Goal: Task Accomplishment & Management: Manage account settings

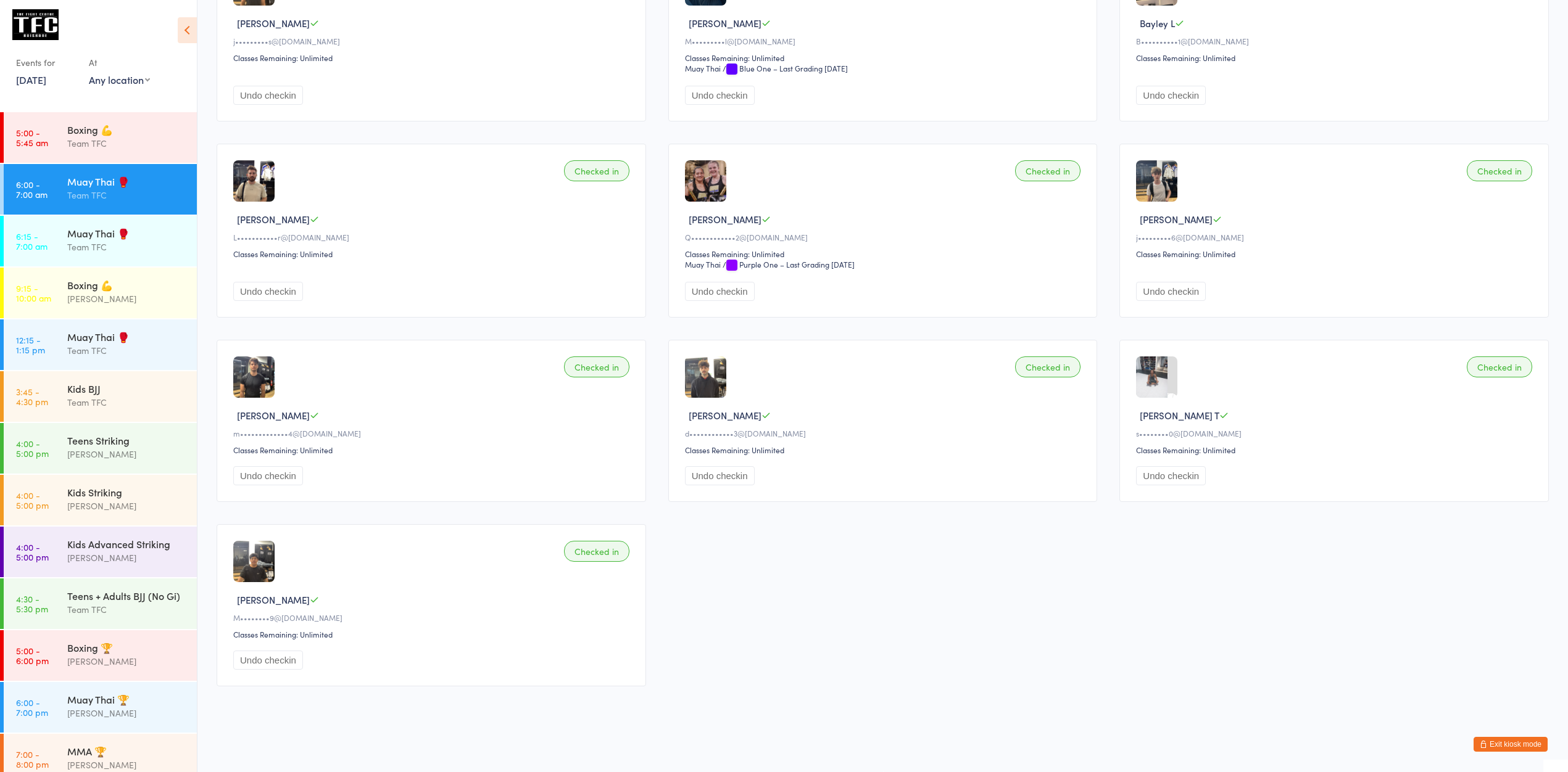
scroll to position [135, 0]
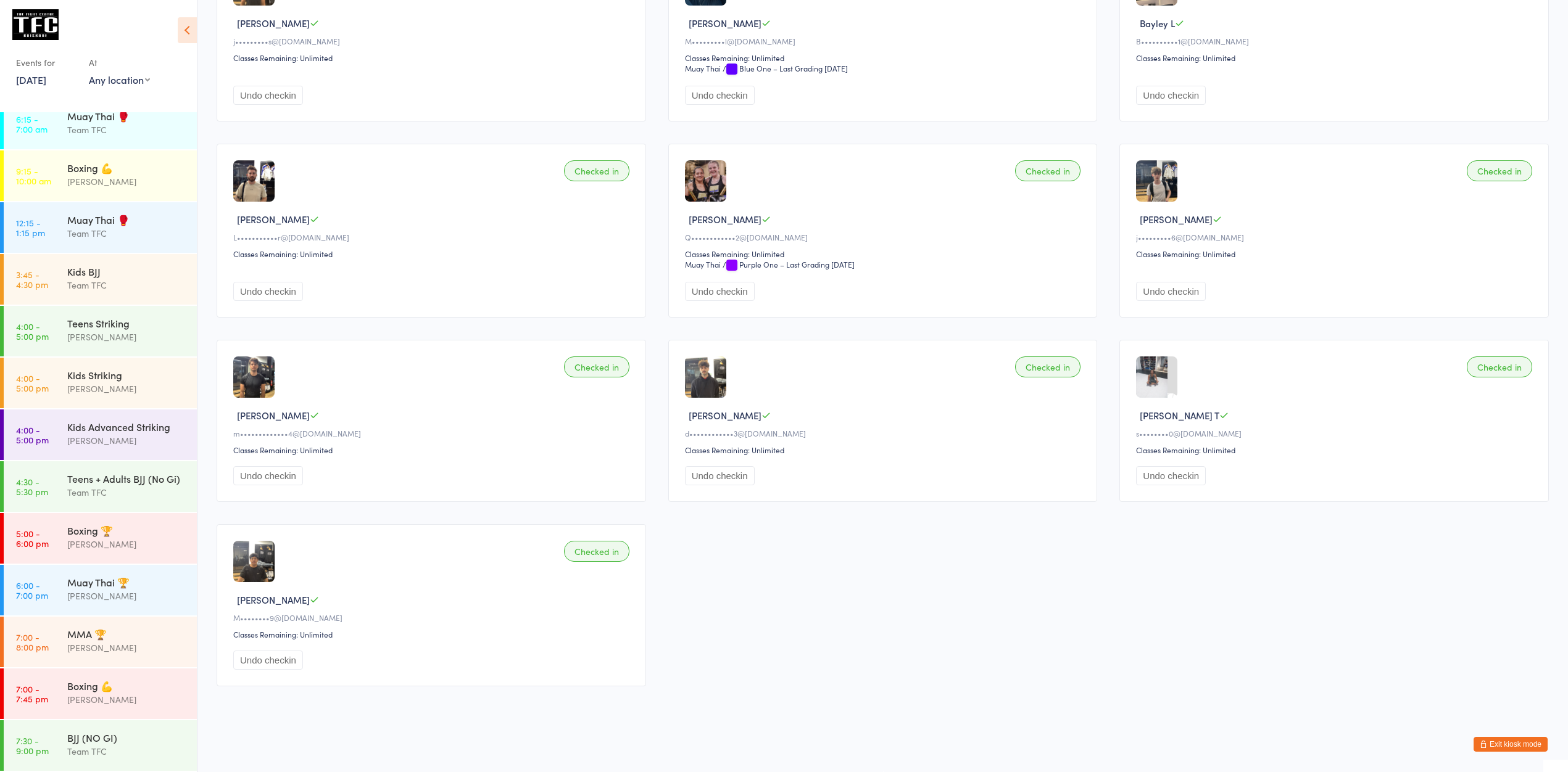
click at [1510, 737] on button "Exit kiosk mode" at bounding box center [1510, 744] width 74 height 15
click at [1509, 743] on button "Exit kiosk mode" at bounding box center [1510, 744] width 74 height 15
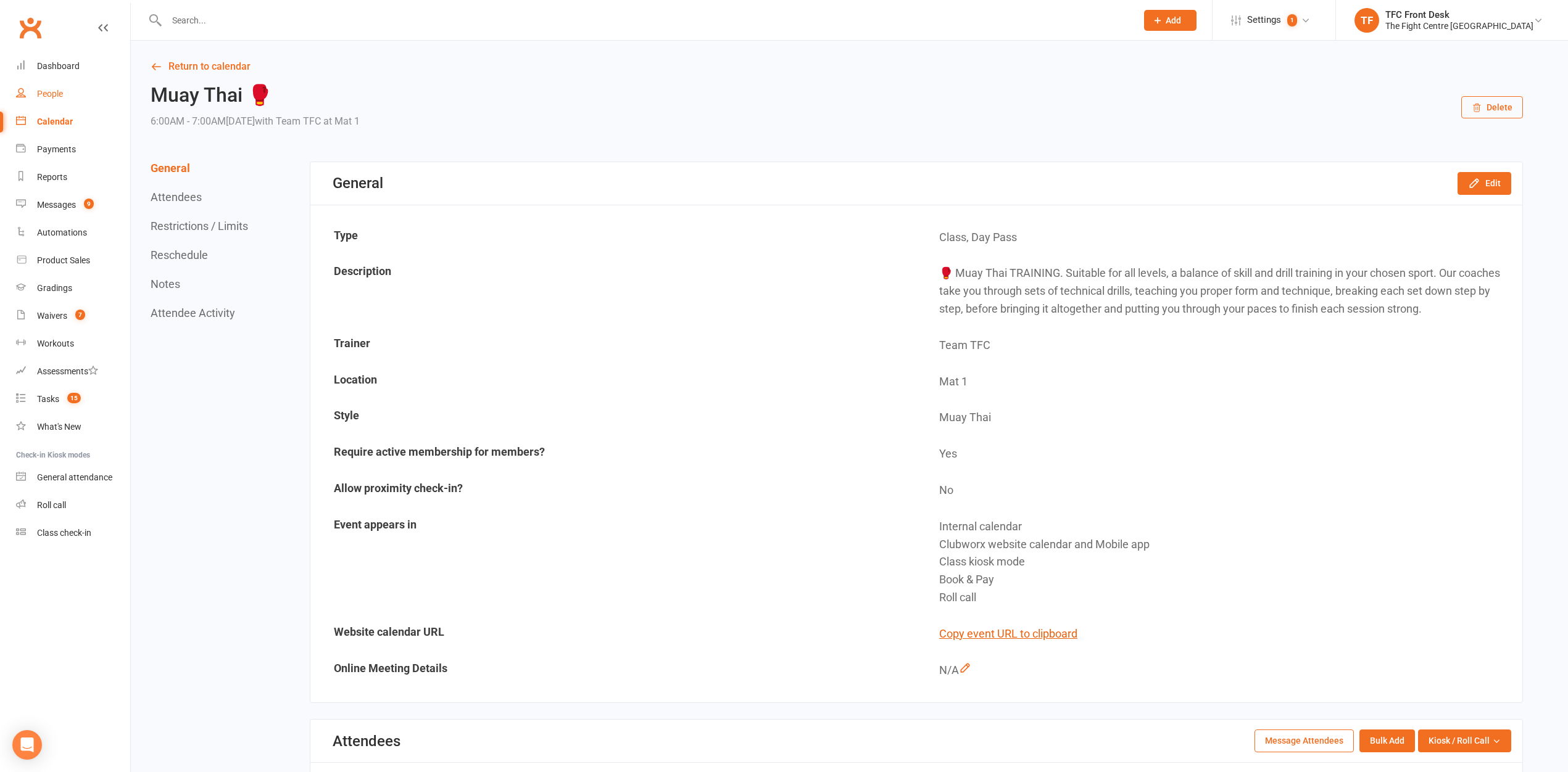
click at [42, 98] on div "People" at bounding box center [50, 94] width 26 height 10
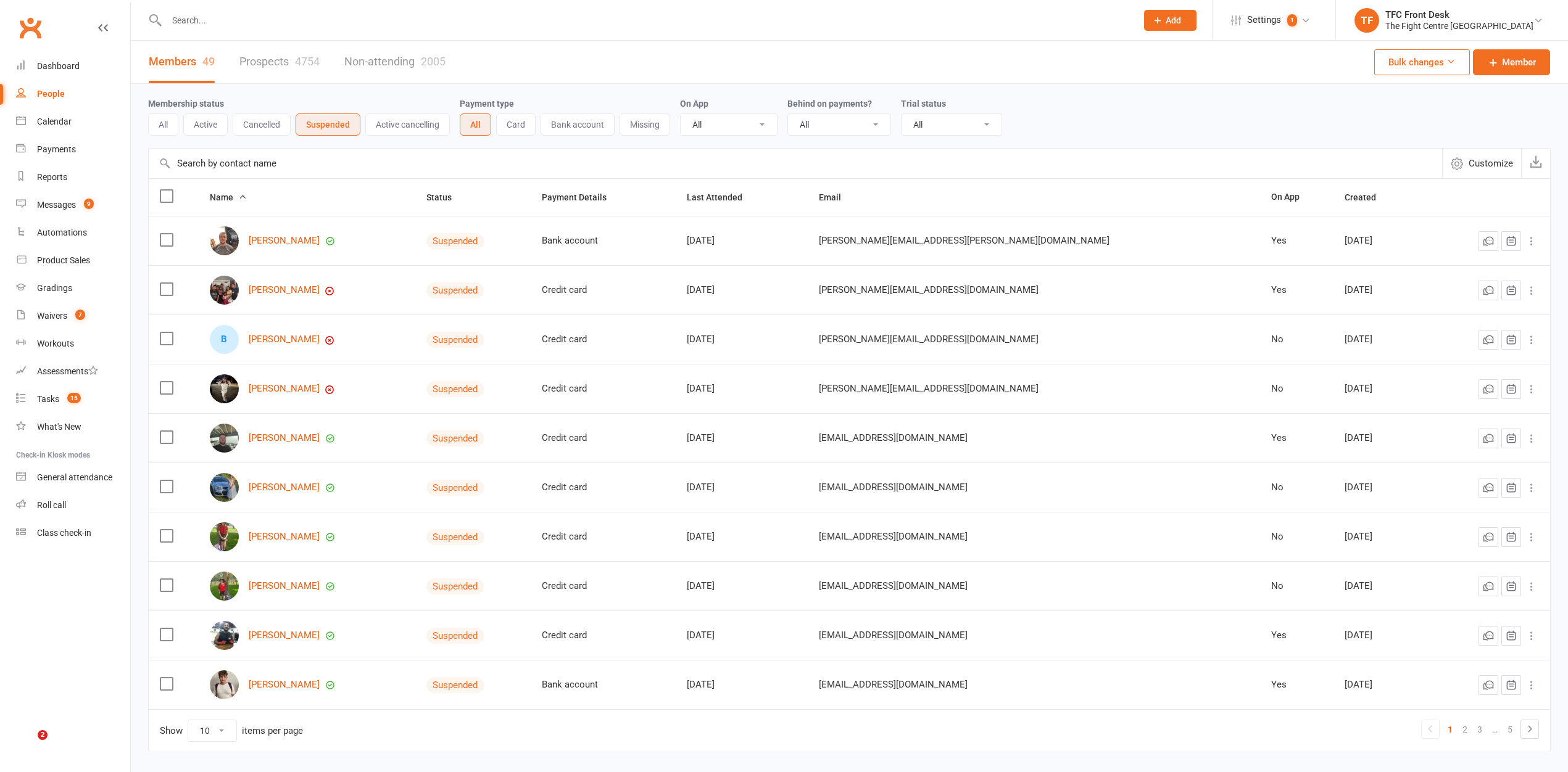
click at [216, 15] on input "text" at bounding box center [645, 20] width 965 height 17
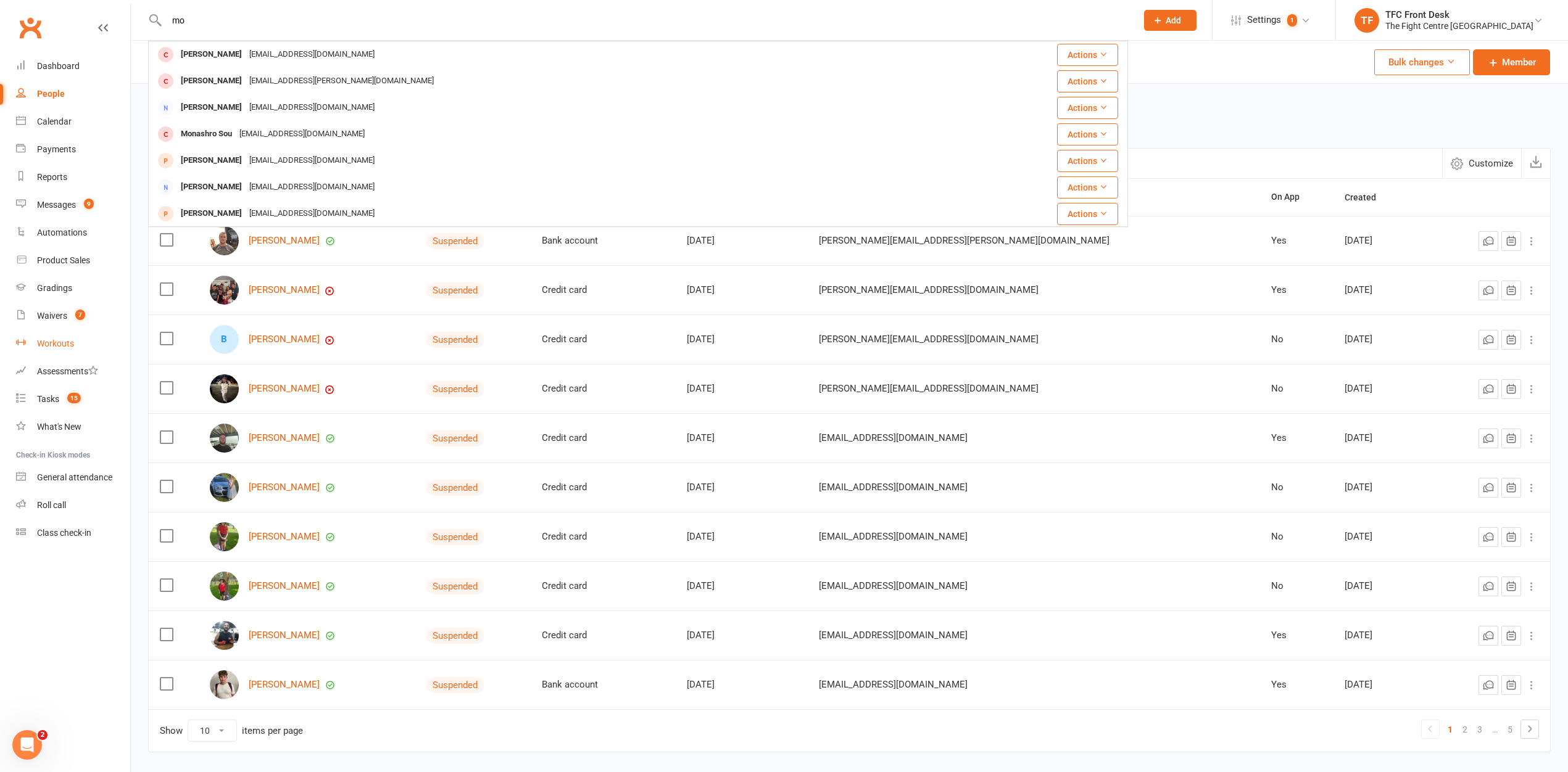
type input "m"
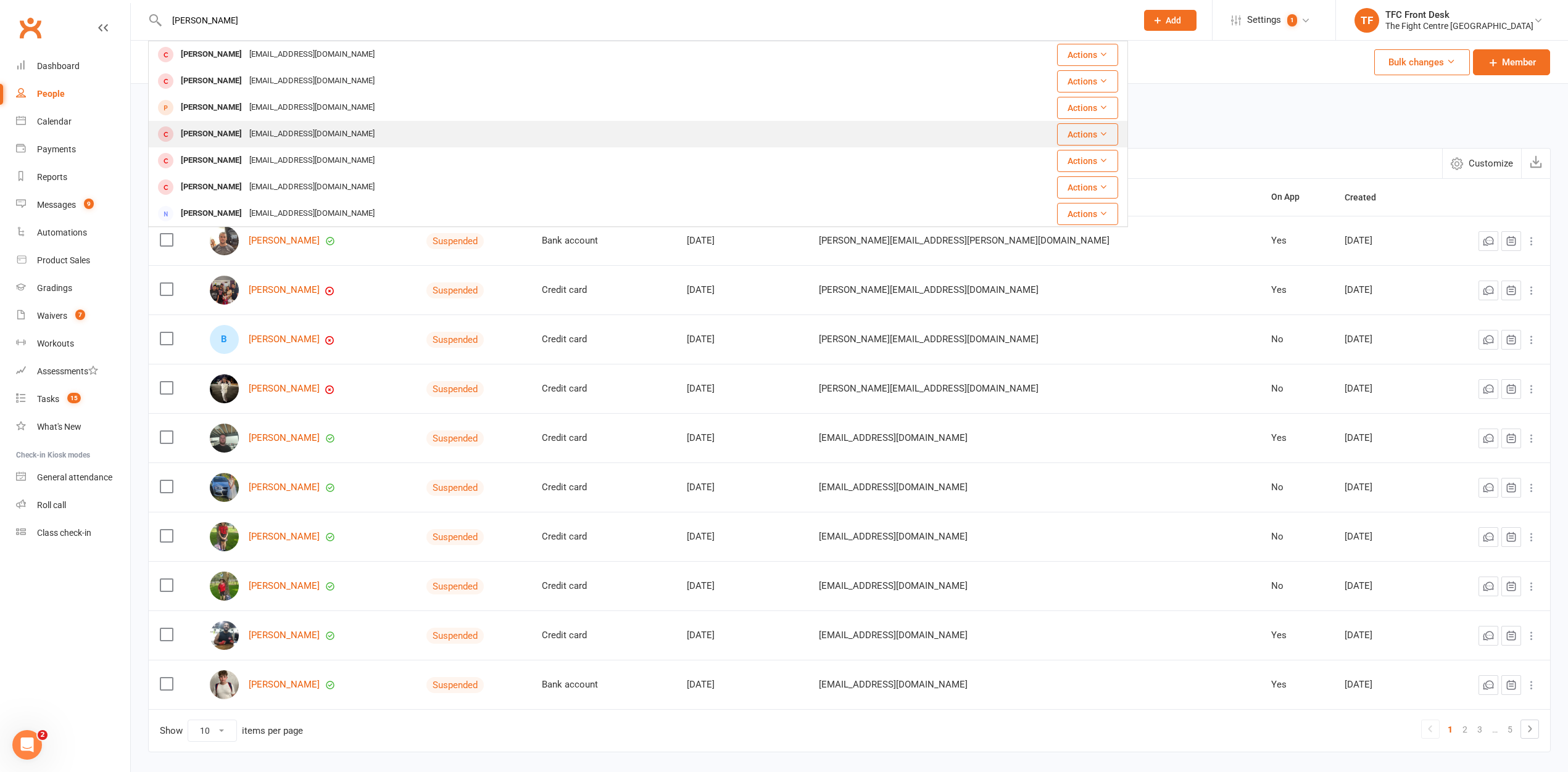
type input "[PERSON_NAME]"
click at [267, 135] on div "[EMAIL_ADDRESS][DOMAIN_NAME]" at bounding box center [312, 134] width 133 height 18
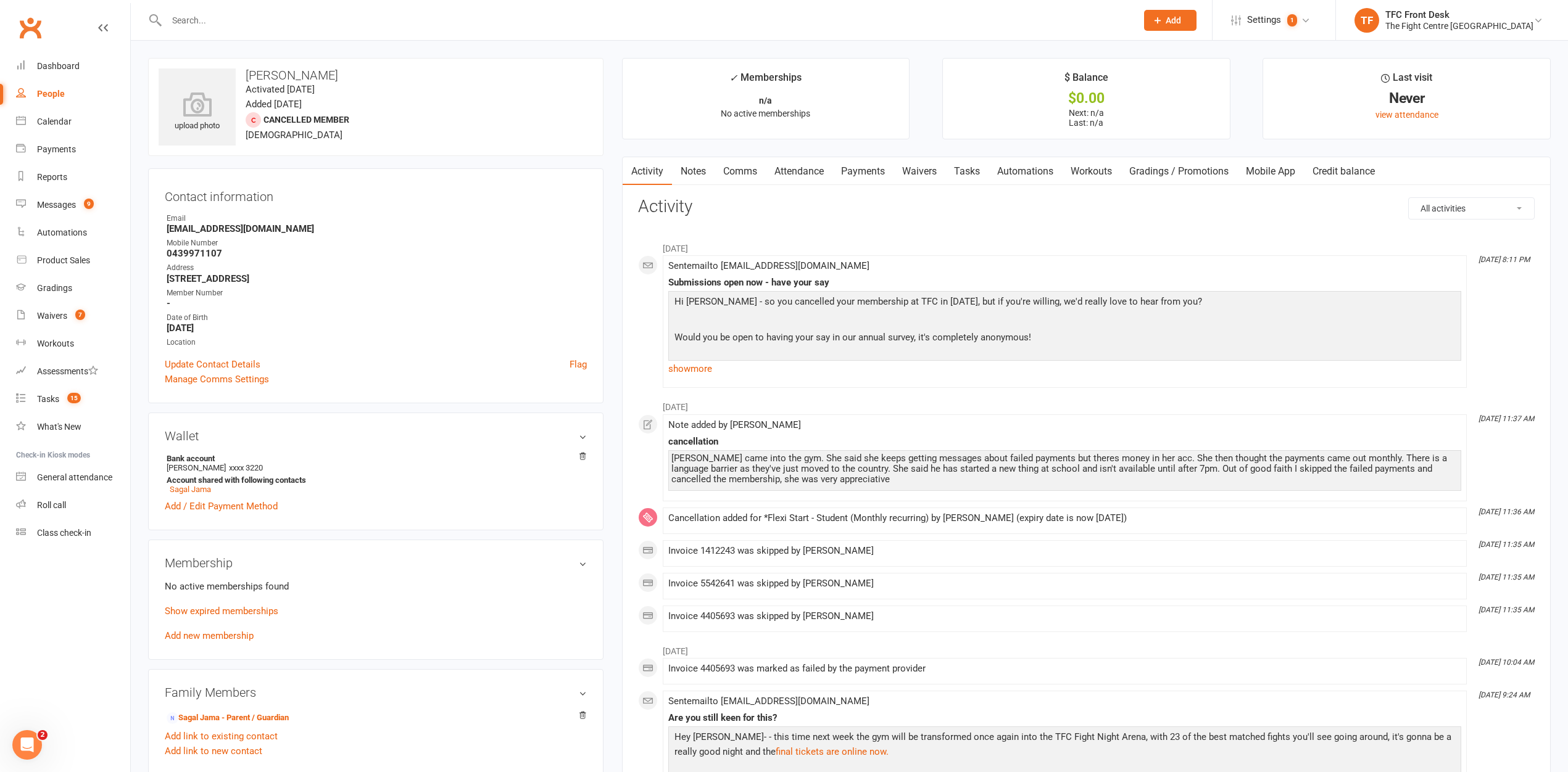
click at [224, 30] on div at bounding box center [638, 20] width 980 height 40
click at [222, 20] on input "text" at bounding box center [645, 20] width 965 height 17
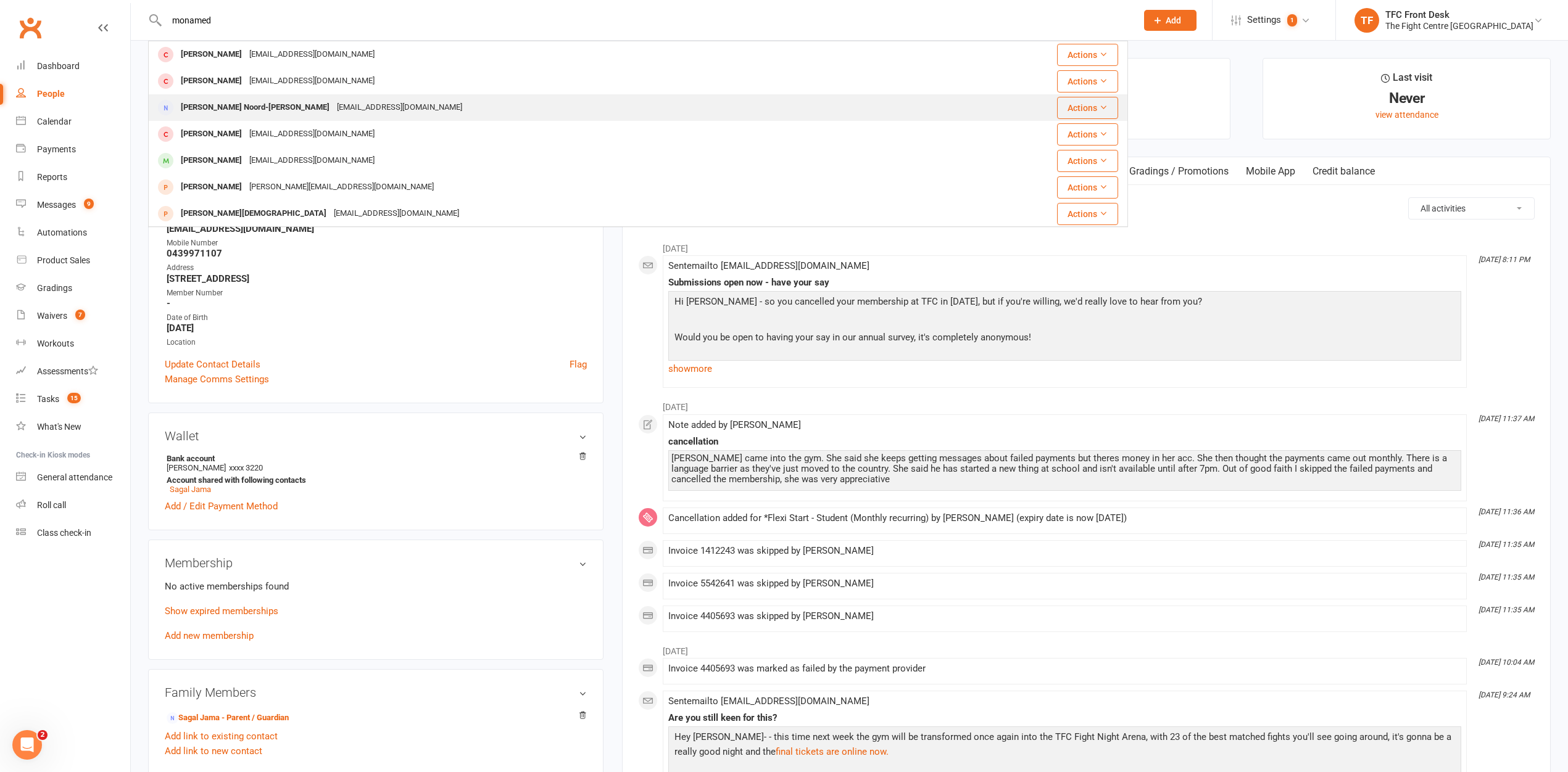
type input "monamed"
click at [279, 107] on div "[PERSON_NAME] Noord-[PERSON_NAME]" at bounding box center [255, 107] width 156 height 18
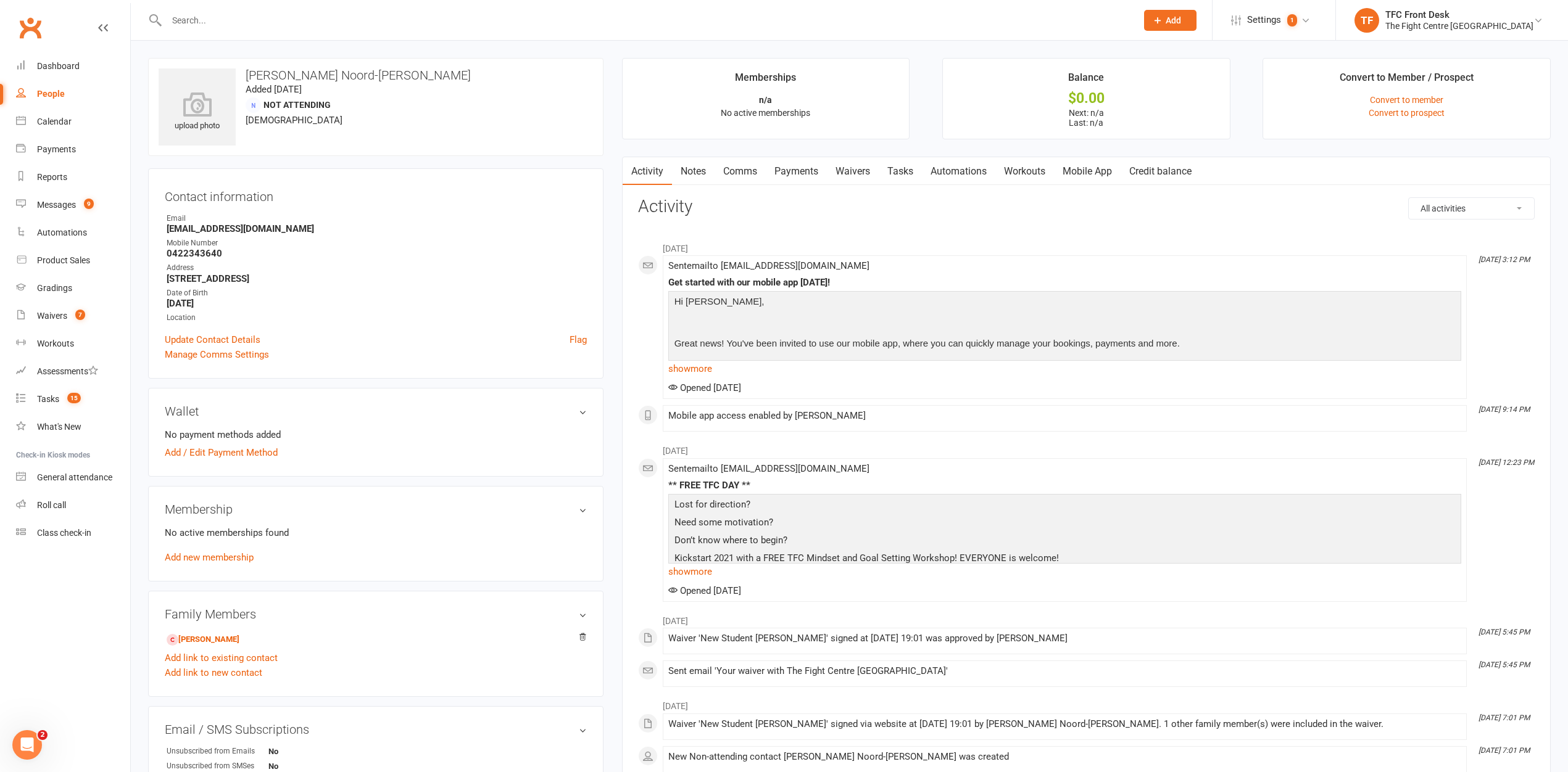
click at [276, 26] on input "text" at bounding box center [645, 20] width 965 height 17
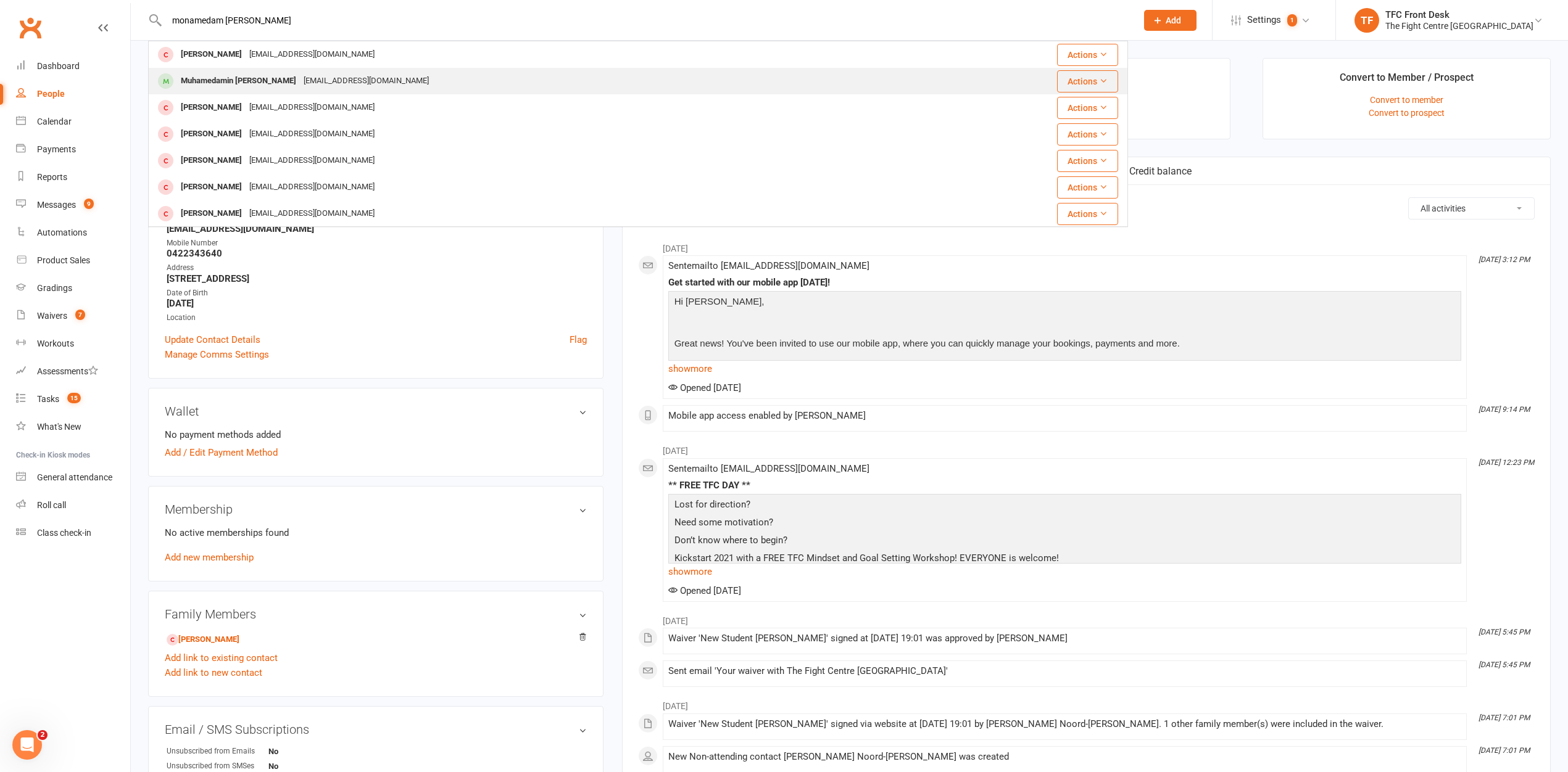
type input "monamedam [PERSON_NAME]"
click at [336, 78] on div "[EMAIL_ADDRESS][DOMAIN_NAME]" at bounding box center [367, 81] width 133 height 18
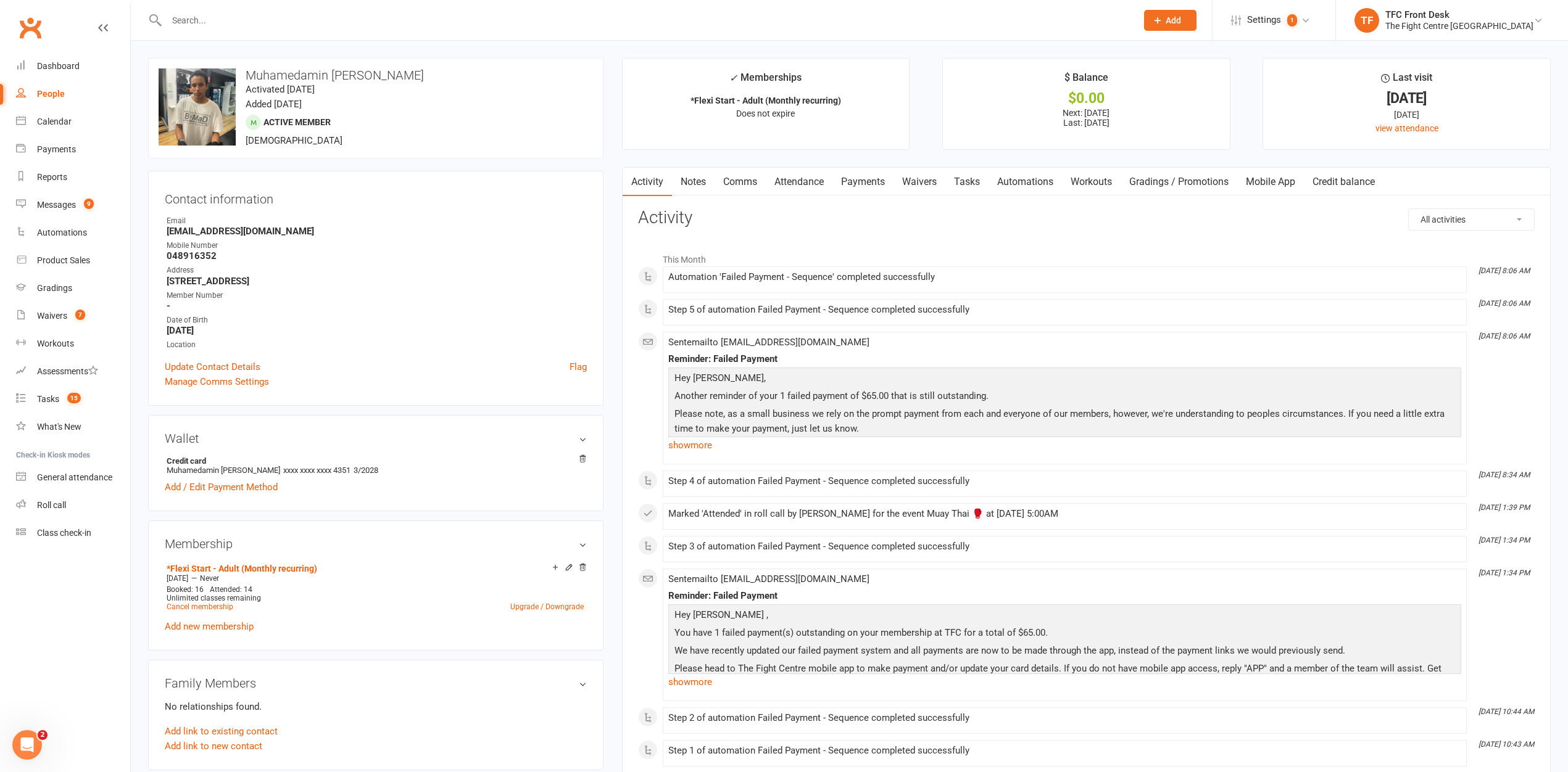
click at [871, 176] on link "Payments" at bounding box center [863, 182] width 61 height 28
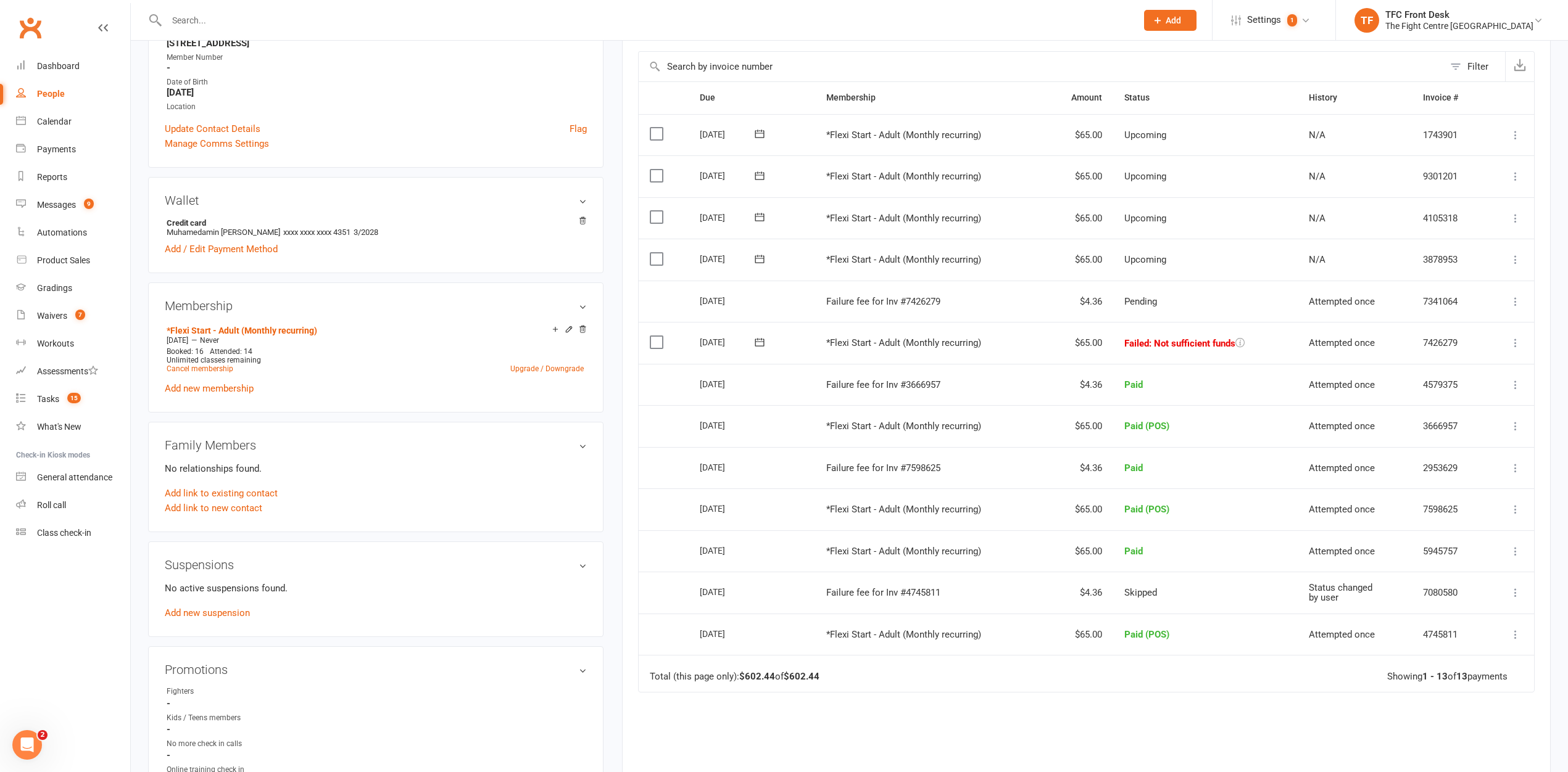
scroll to position [91, 0]
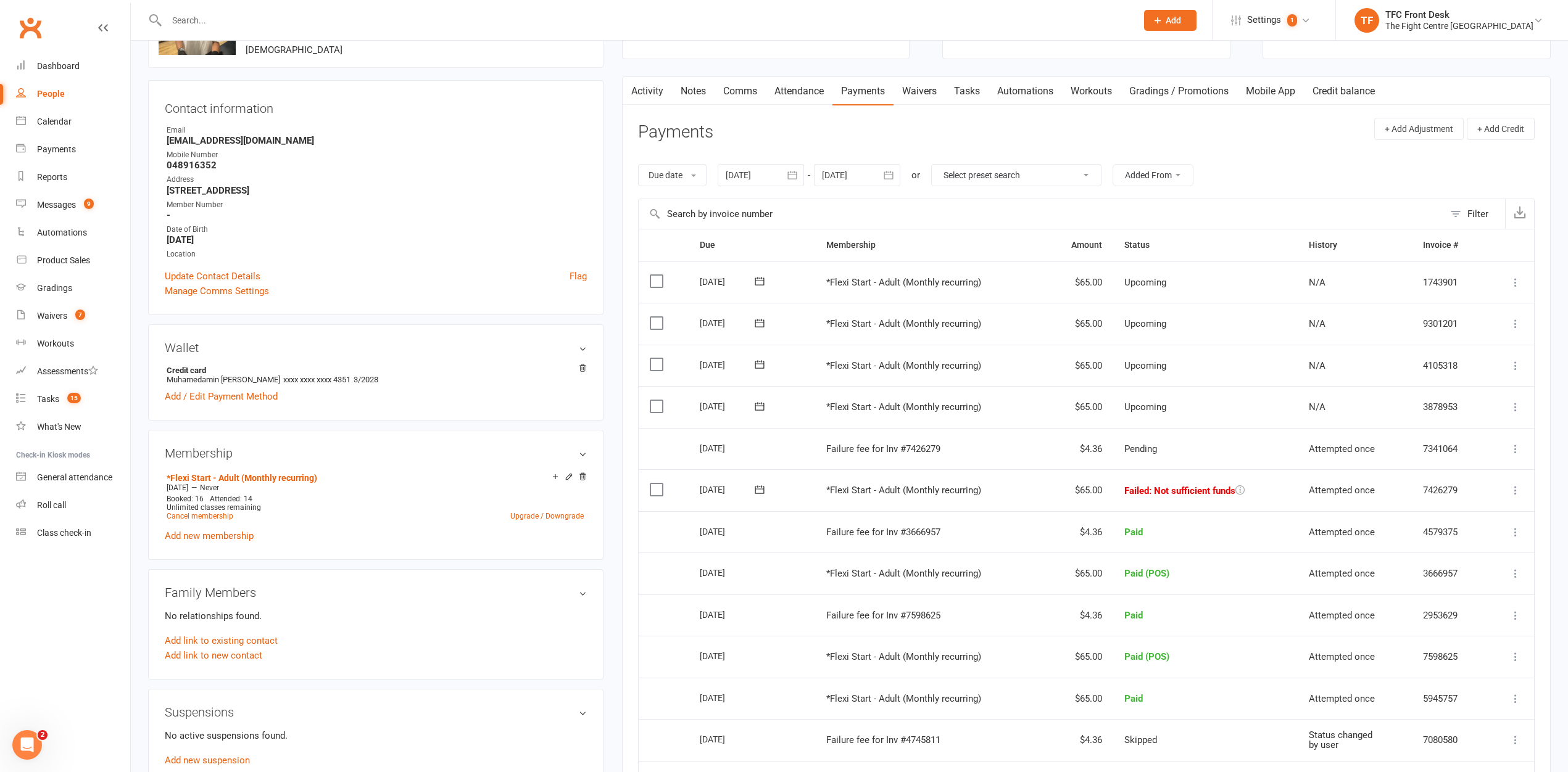
click at [1508, 489] on button at bounding box center [1515, 490] width 15 height 15
click at [1432, 546] on link "Mark as Paid (POS)" at bounding box center [1461, 539] width 122 height 25
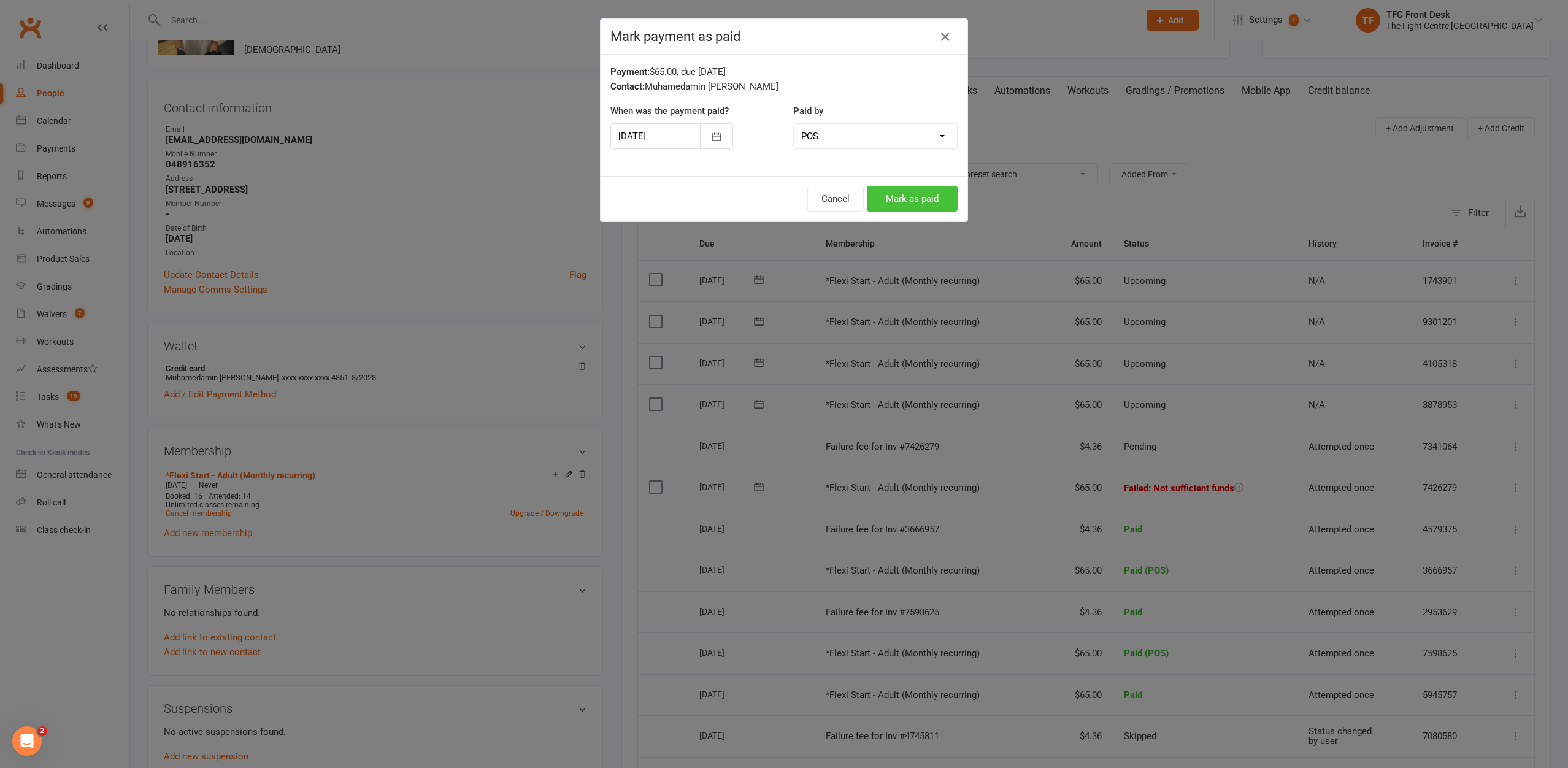
click at [908, 200] on button "Mark as paid" at bounding box center [912, 199] width 91 height 26
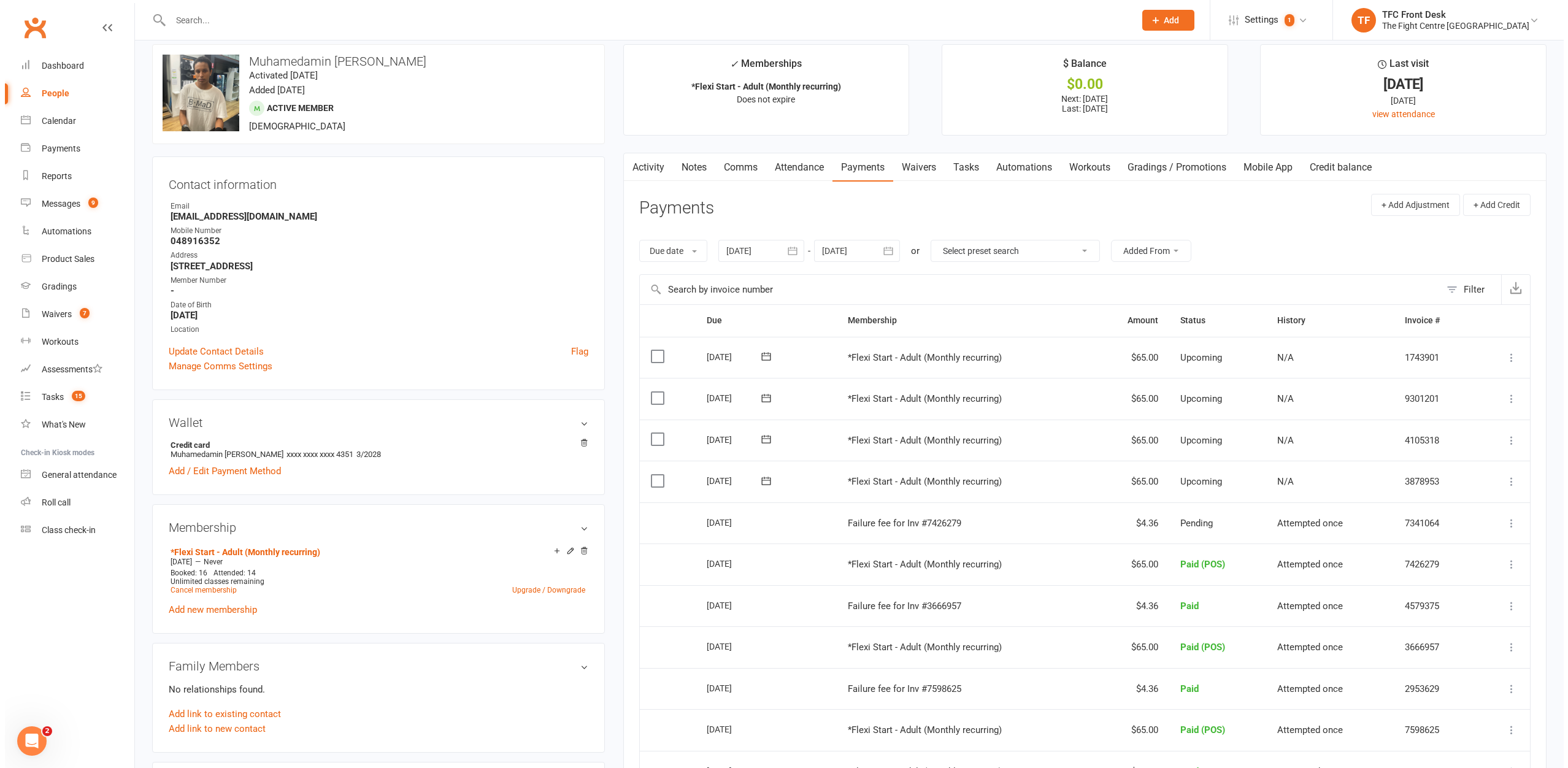
scroll to position [21, 0]
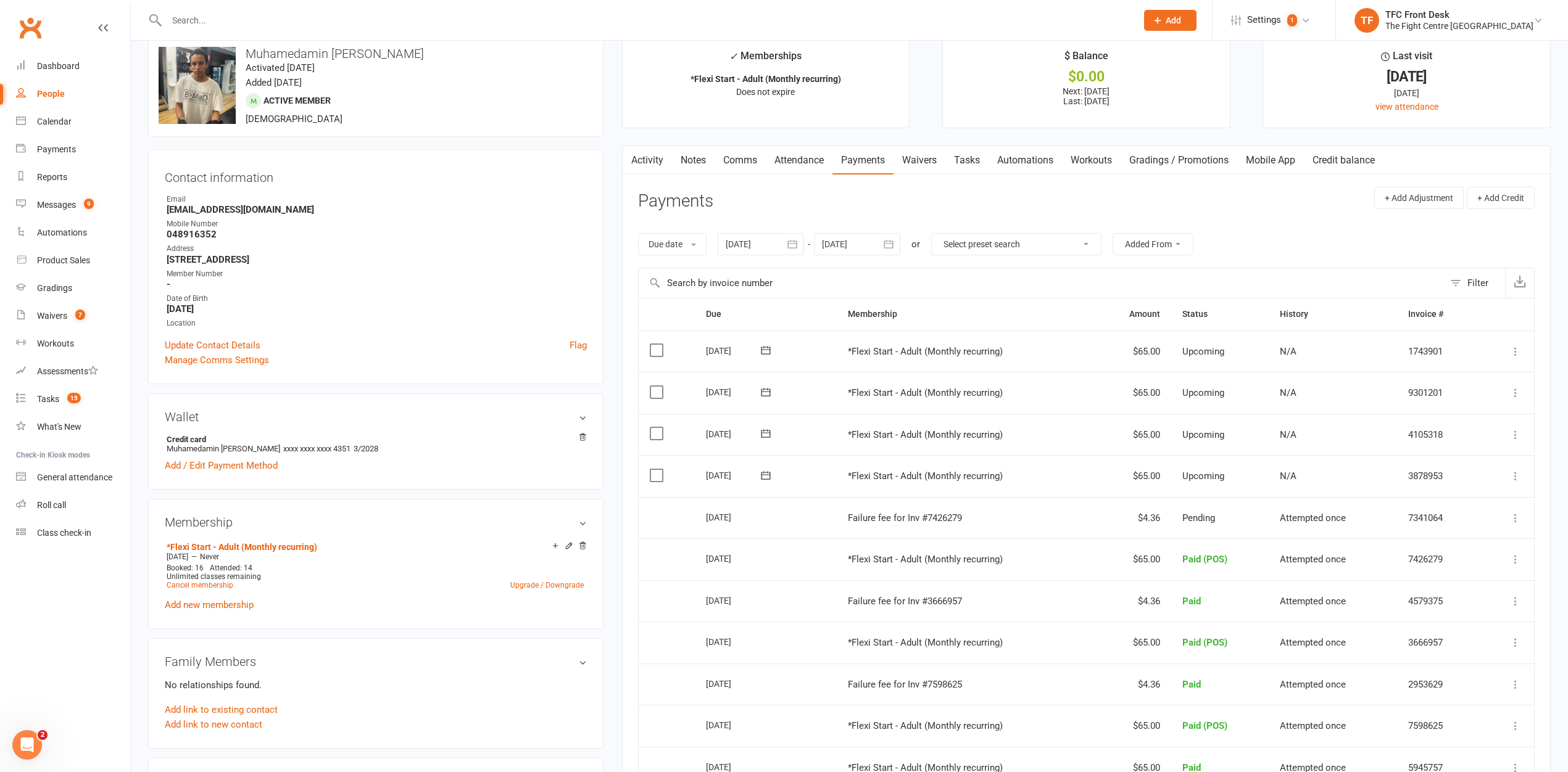
click at [1519, 522] on icon at bounding box center [1516, 518] width 13 height 13
click at [1375, 536] on td "Attempted once" at bounding box center [1333, 518] width 128 height 42
click at [1516, 519] on icon at bounding box center [1516, 518] width 13 height 13
click at [1087, 511] on td "Failure fee for Inv #7426279" at bounding box center [965, 518] width 257 height 42
click at [1512, 475] on icon at bounding box center [1516, 476] width 13 height 13
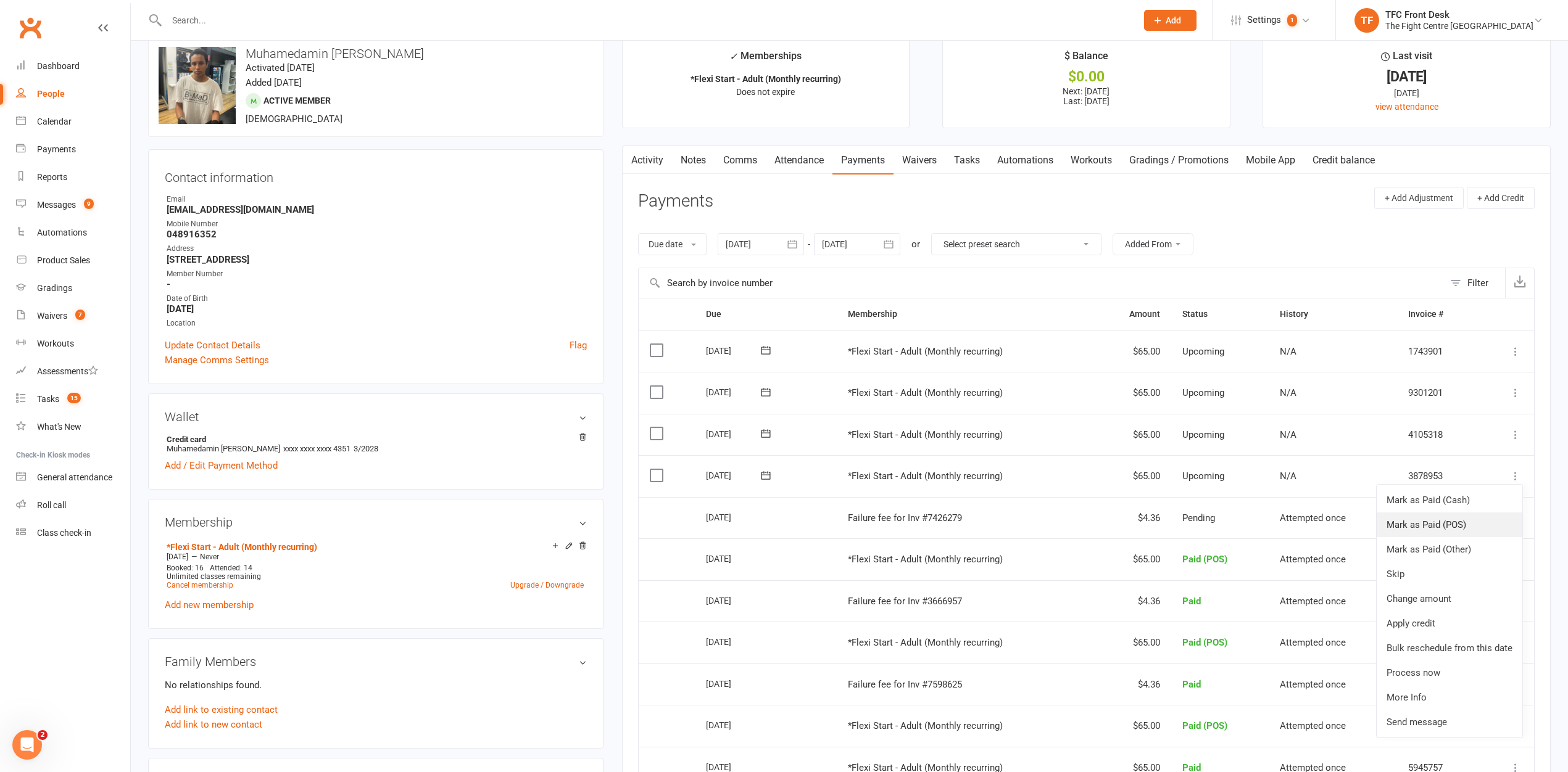
click at [1399, 530] on link "Mark as Paid (POS)" at bounding box center [1449, 524] width 145 height 25
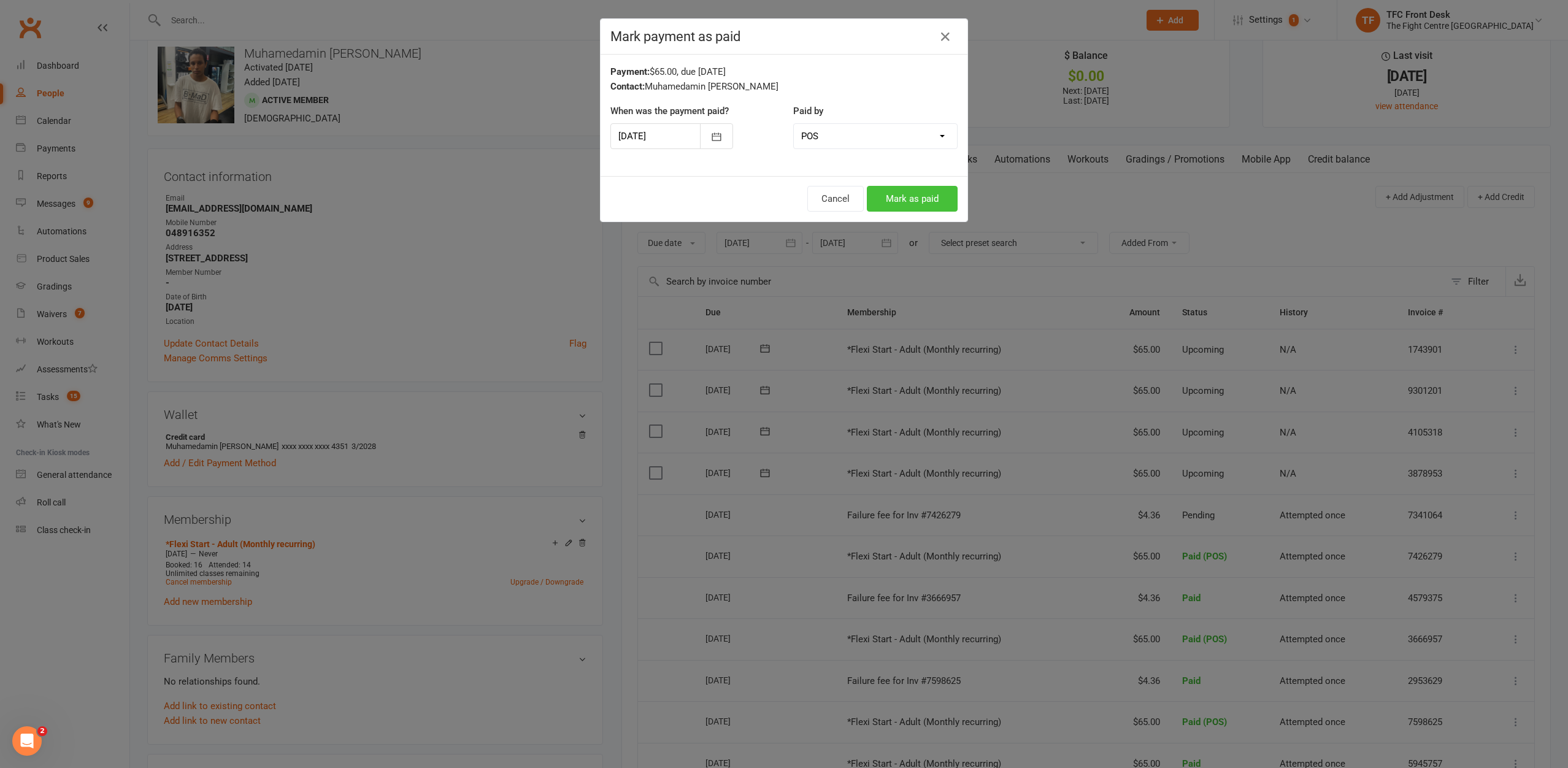
click at [891, 209] on button "Mark as paid" at bounding box center [912, 199] width 91 height 26
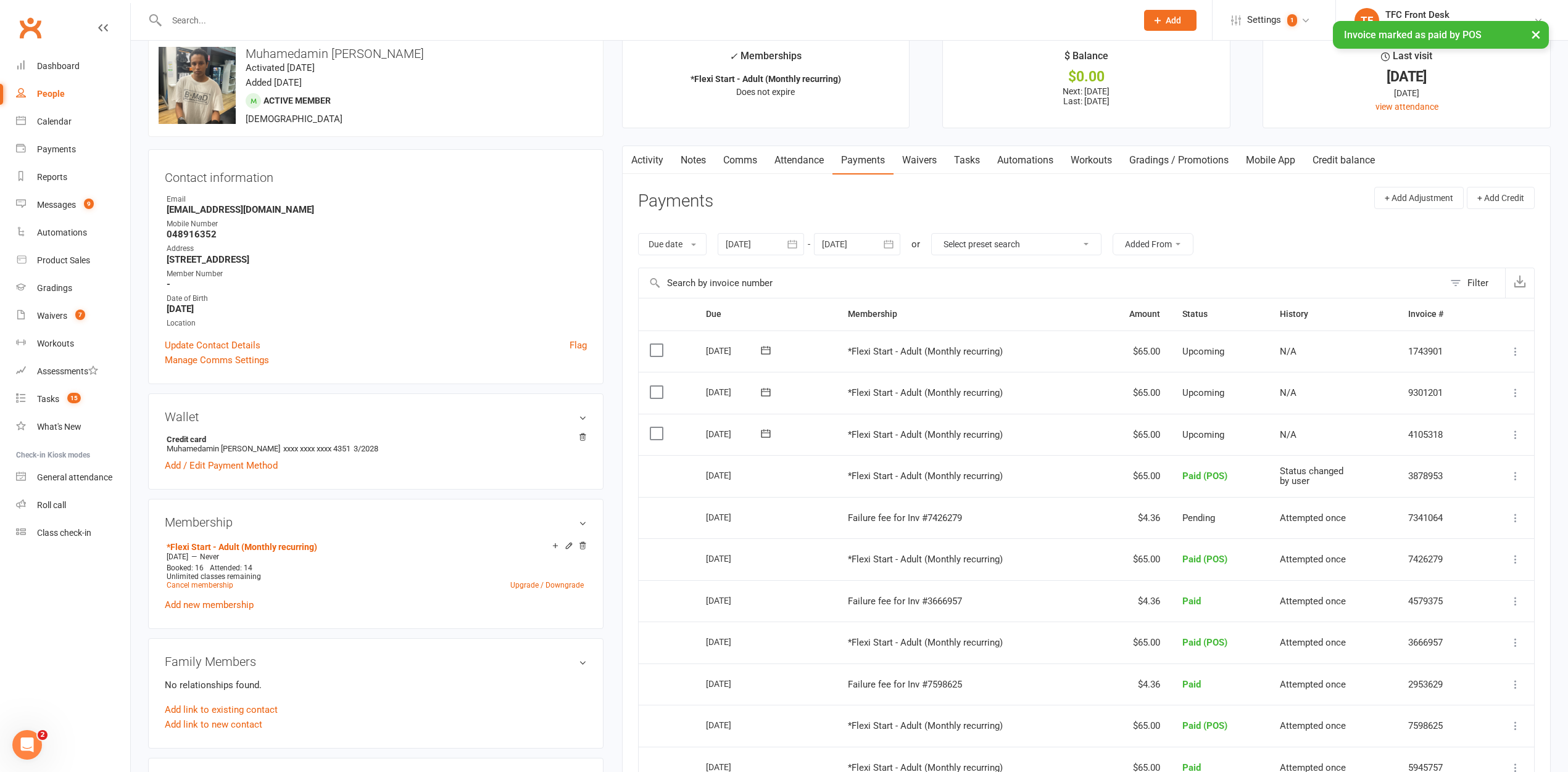
click at [1515, 519] on icon at bounding box center [1516, 518] width 13 height 13
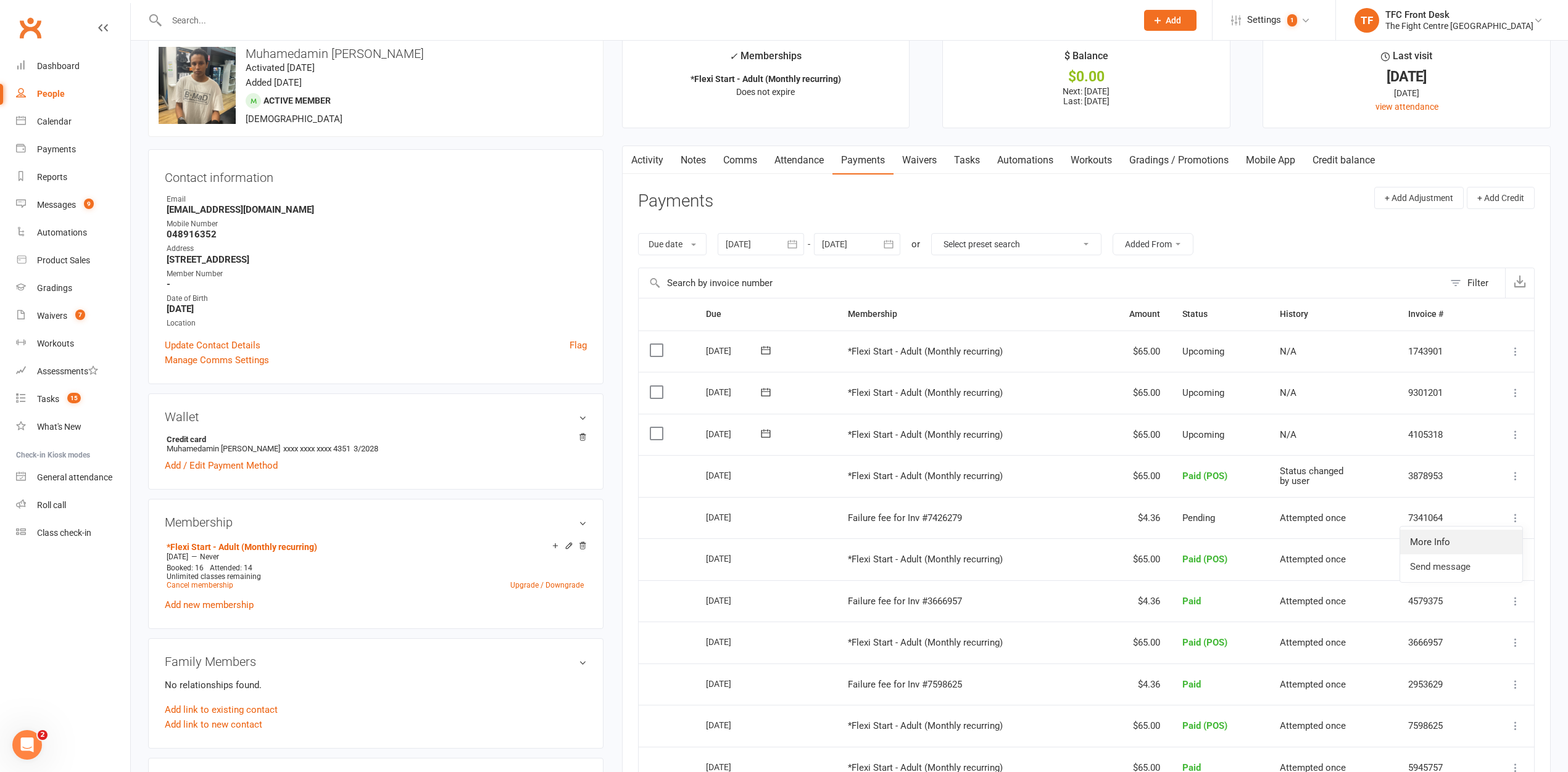
click at [1430, 546] on link "More Info" at bounding box center [1461, 542] width 122 height 25
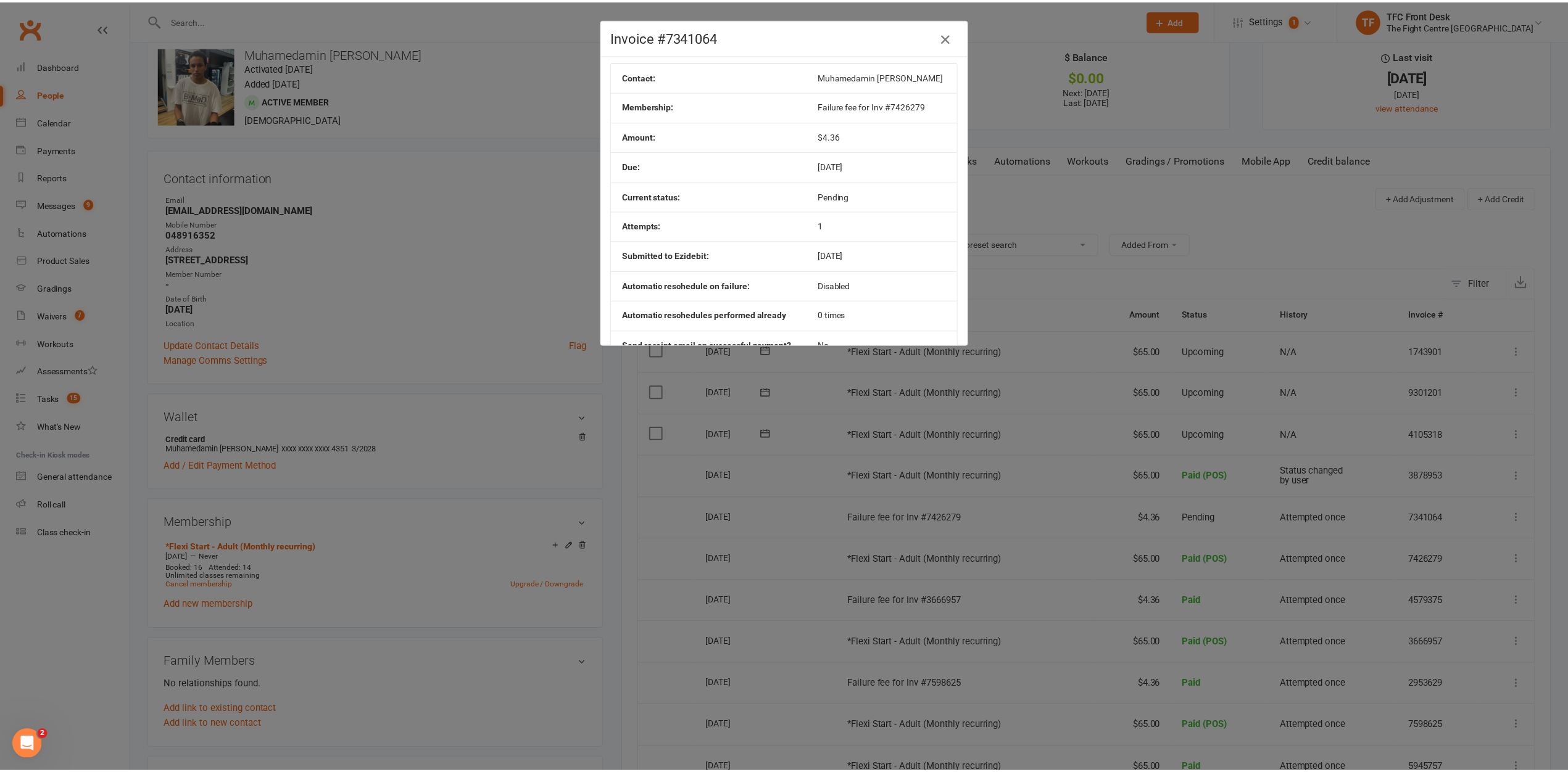
scroll to position [0, 0]
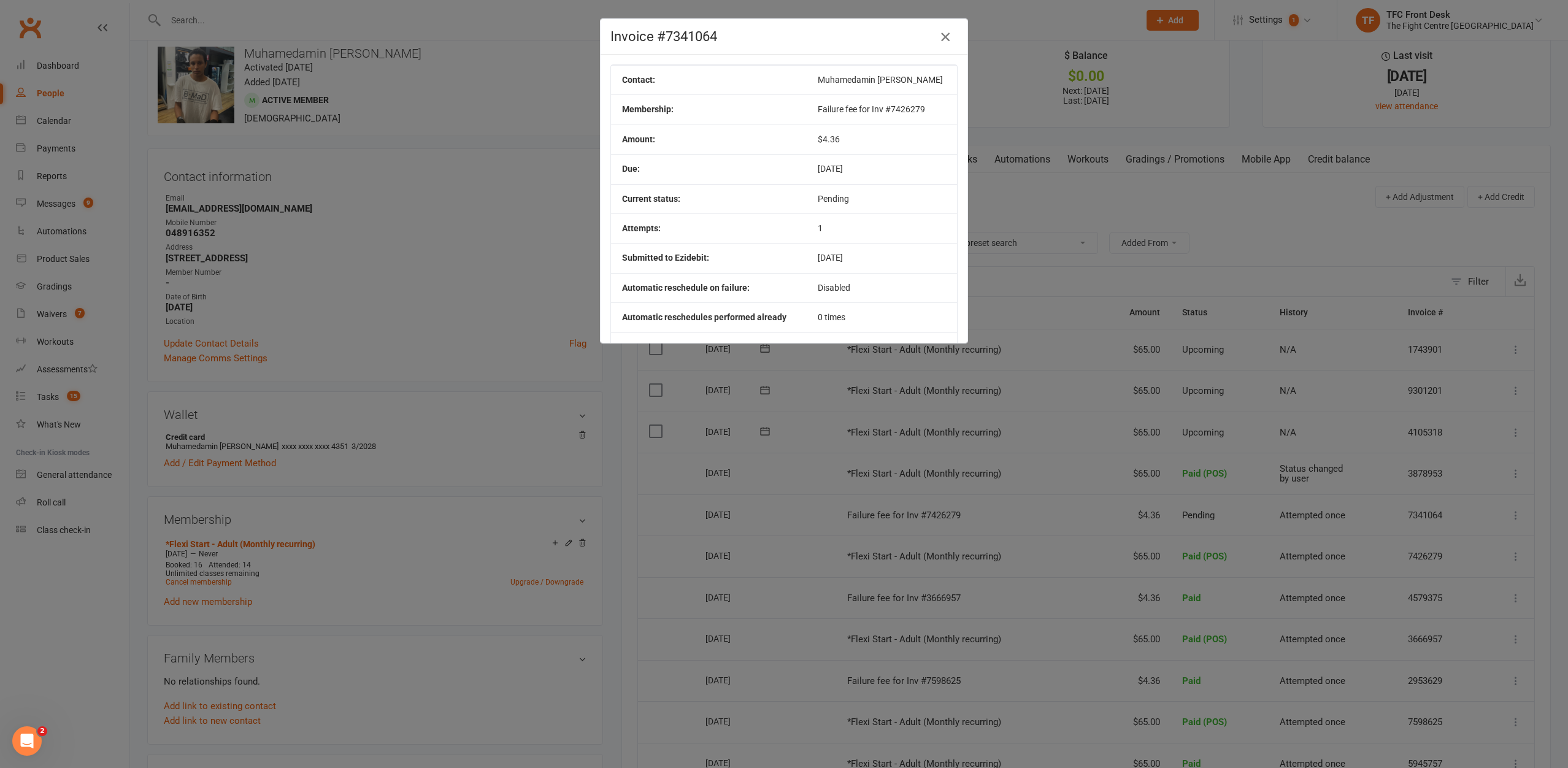
click at [945, 40] on icon "button" at bounding box center [945, 36] width 14 height 14
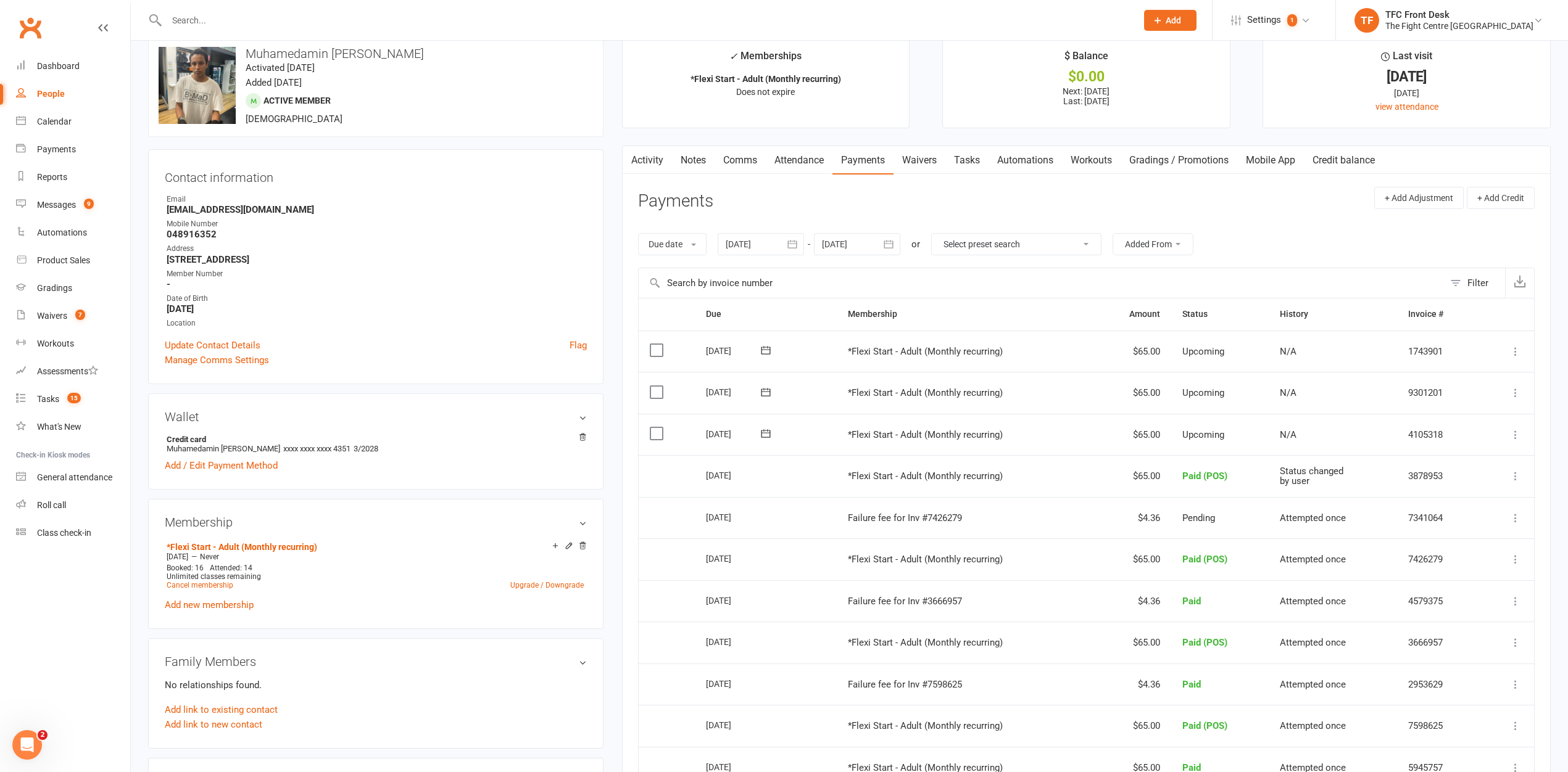
click at [689, 156] on link "Notes" at bounding box center [693, 160] width 42 height 28
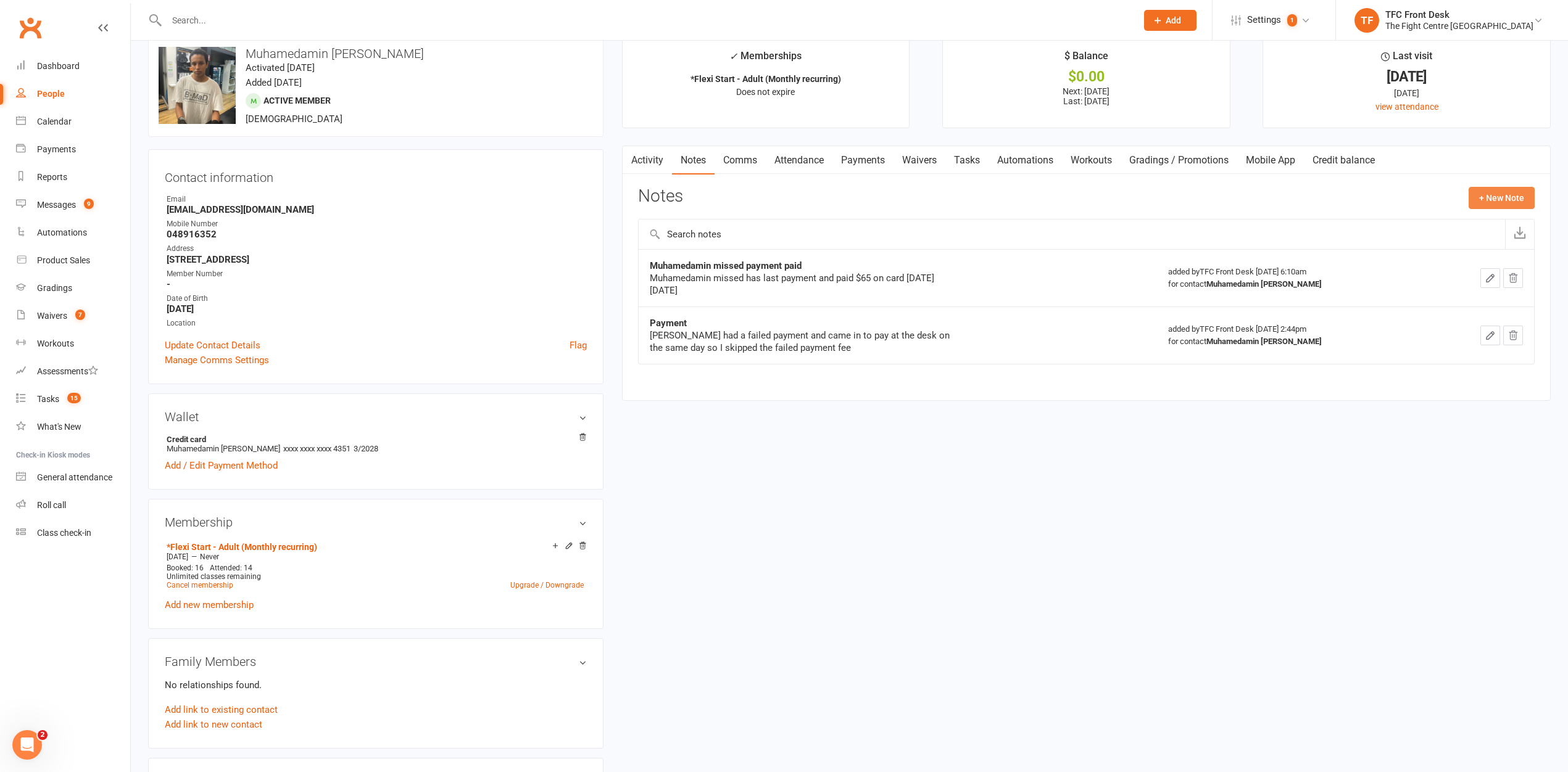
click at [1509, 202] on button "+ New Note" at bounding box center [1502, 198] width 66 height 22
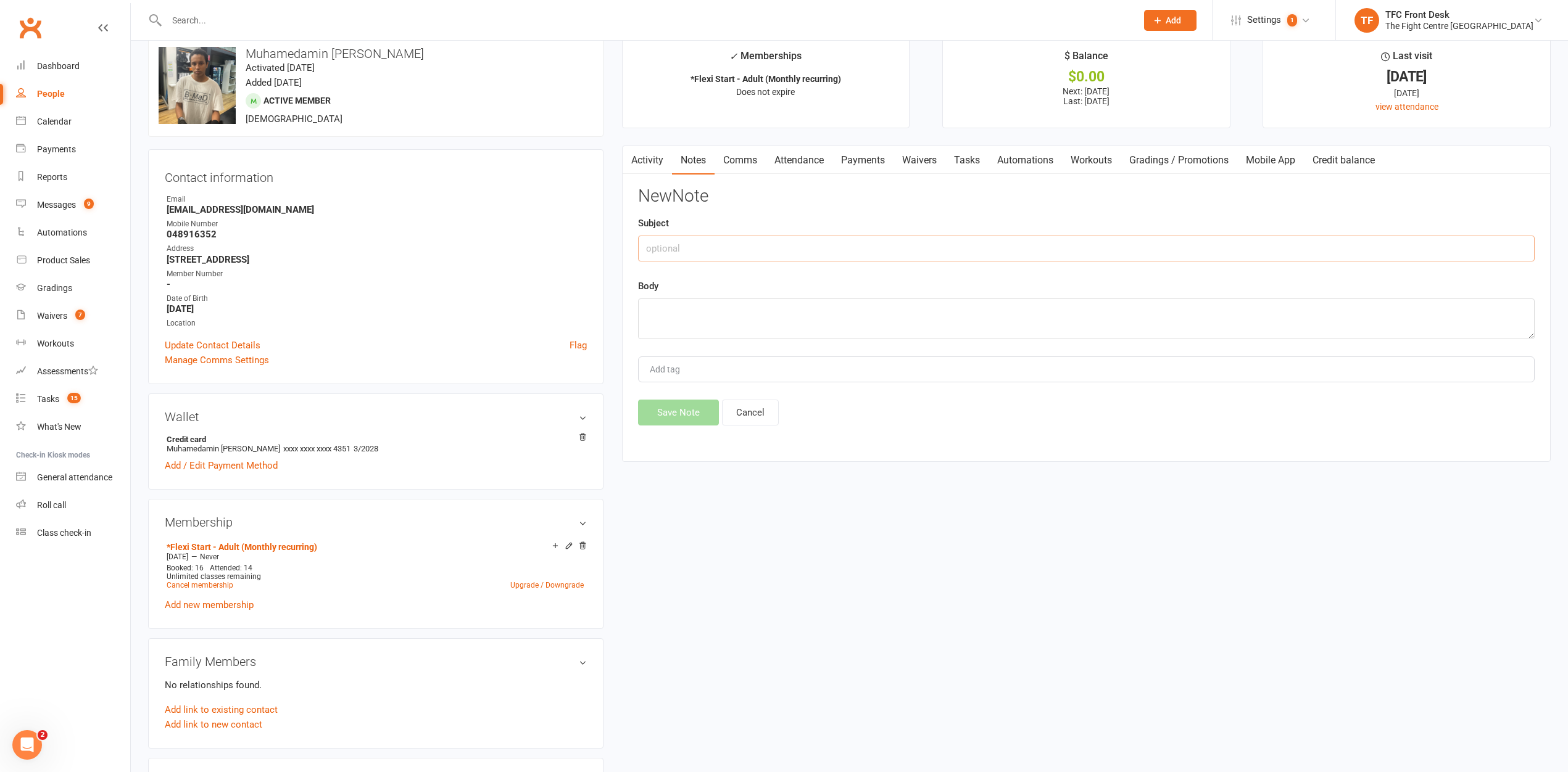
click at [1012, 244] on input "text" at bounding box center [1086, 248] width 897 height 26
drag, startPoint x: 246, startPoint y: 52, endPoint x: 327, endPoint y: 56, distance: 81.1
click at [327, 56] on h3 "Muhamedamin [PERSON_NAME]" at bounding box center [375, 53] width 434 height 13
copy h3 "Muhamedamin"
click at [504, 181] on h3 "Contact information" at bounding box center [376, 175] width 422 height 18
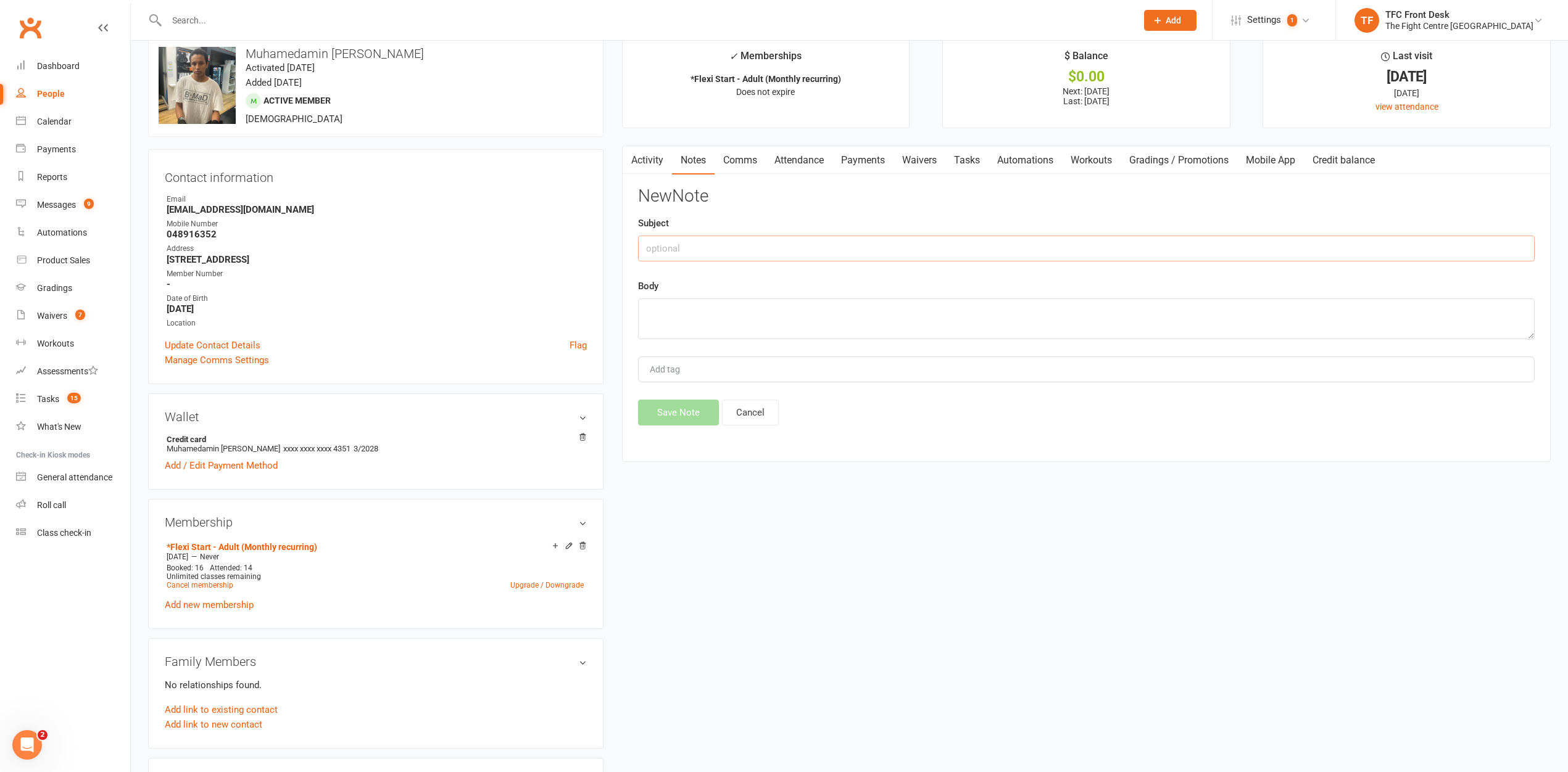
click at [668, 251] on input "text" at bounding box center [1086, 248] width 897 height 26
paste input "Muhamedamin"
type input "Muhamedamin"
paste textarea "Muhamedamin"
type textarea "Muhamedamin"
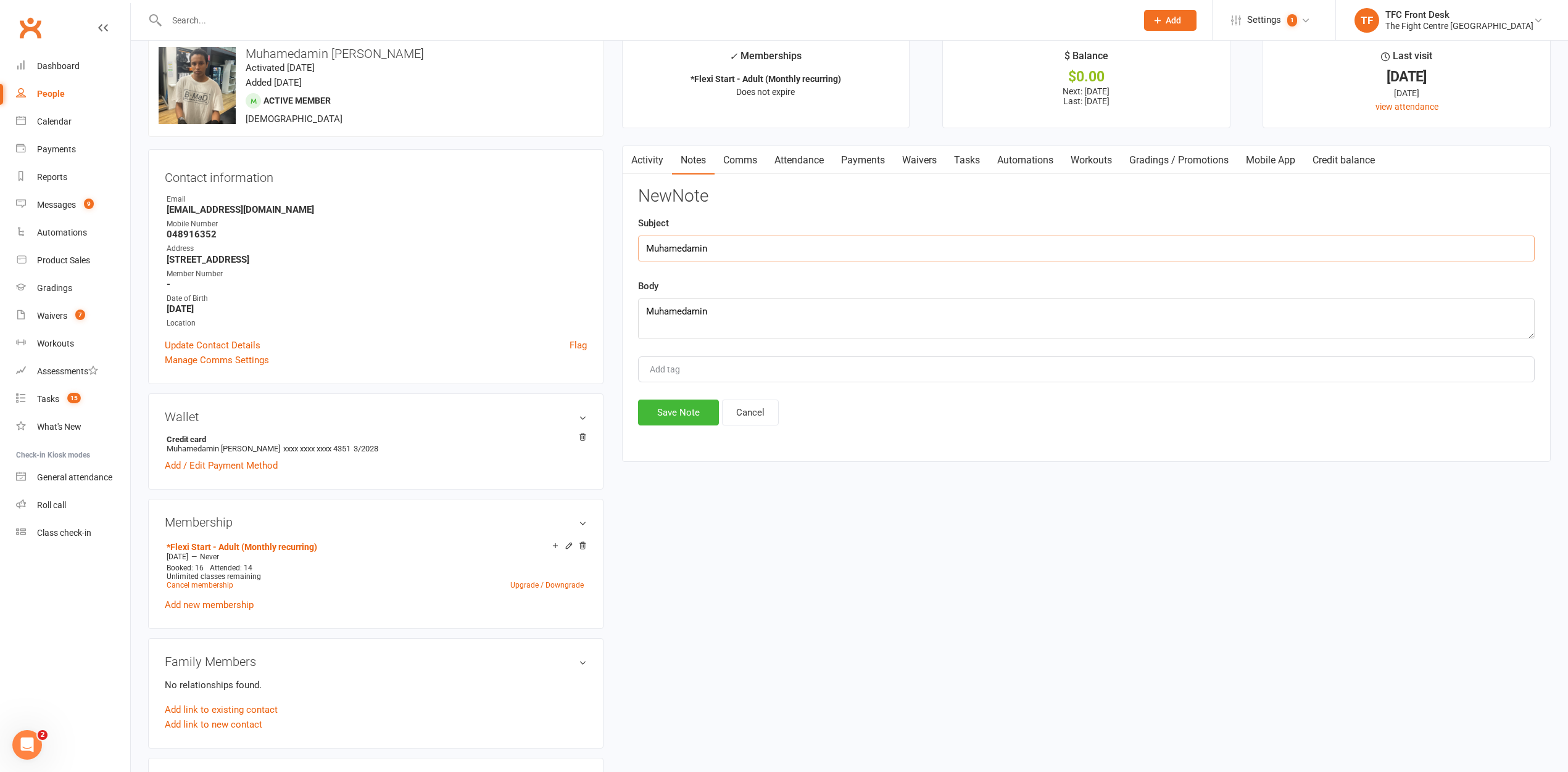
click at [733, 248] on input "Muhamedamin" at bounding box center [1086, 248] width 897 height 26
type input "M"
type input "missed payment paid plus next weeks"
click at [793, 319] on textarea "Muhamedamin" at bounding box center [1086, 319] width 897 height 40
click at [845, 320] on textarea "[PERSON_NAME] paid his missed payment and faild" at bounding box center [1086, 319] width 897 height 40
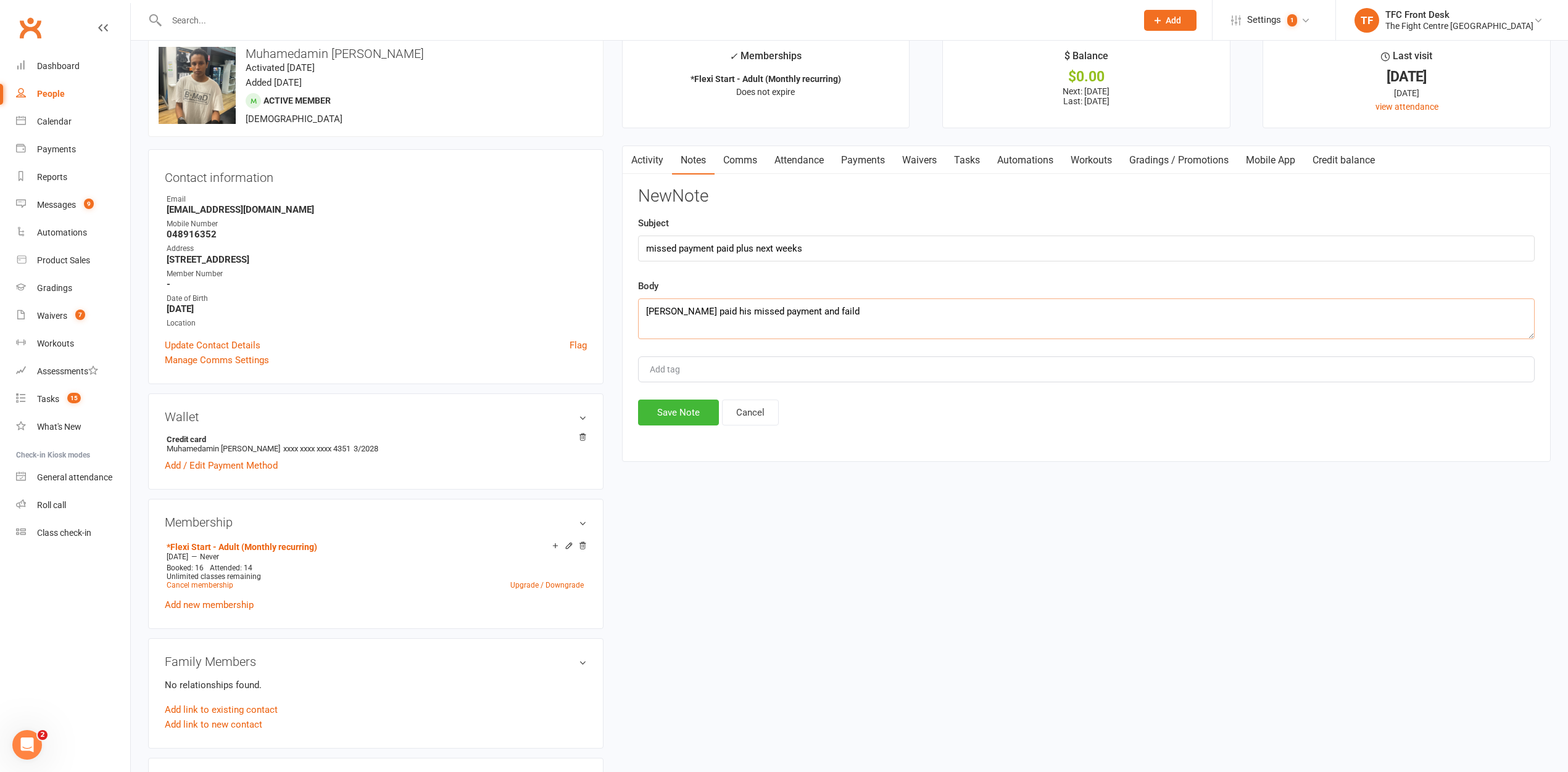
click at [843, 310] on textarea "[PERSON_NAME] paid his missed payment and faild" at bounding box center [1086, 319] width 897 height 40
click at [896, 320] on textarea "[PERSON_NAME] paid his missed payment and failed" at bounding box center [1086, 319] width 897 height 40
type textarea "[PERSON_NAME] paid his missed payment and failed fee. also paid next weeks $65 …"
click at [657, 406] on button "Save Note" at bounding box center [679, 413] width 81 height 26
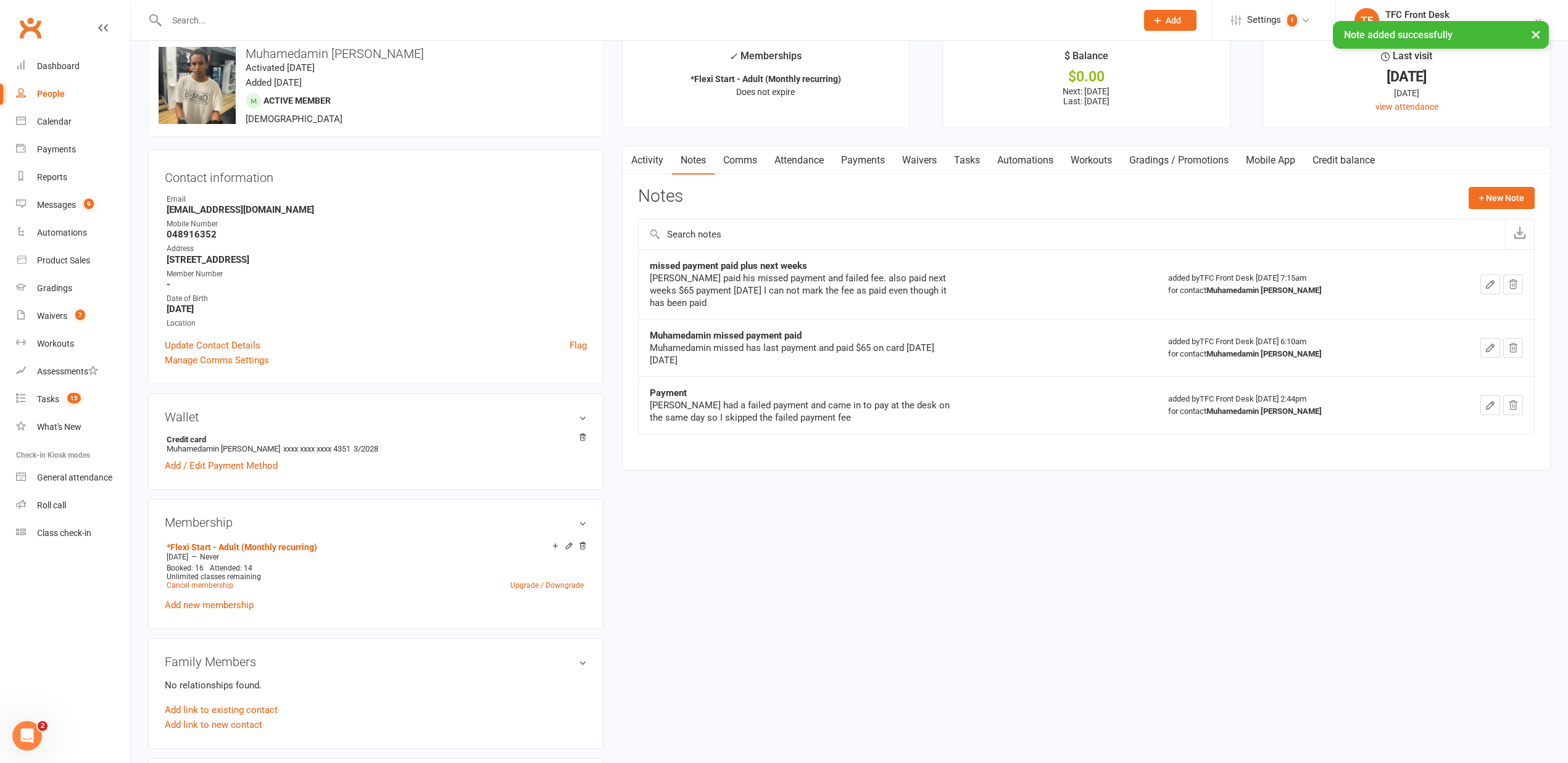
click at [967, 160] on link "Tasks" at bounding box center [967, 160] width 43 height 28
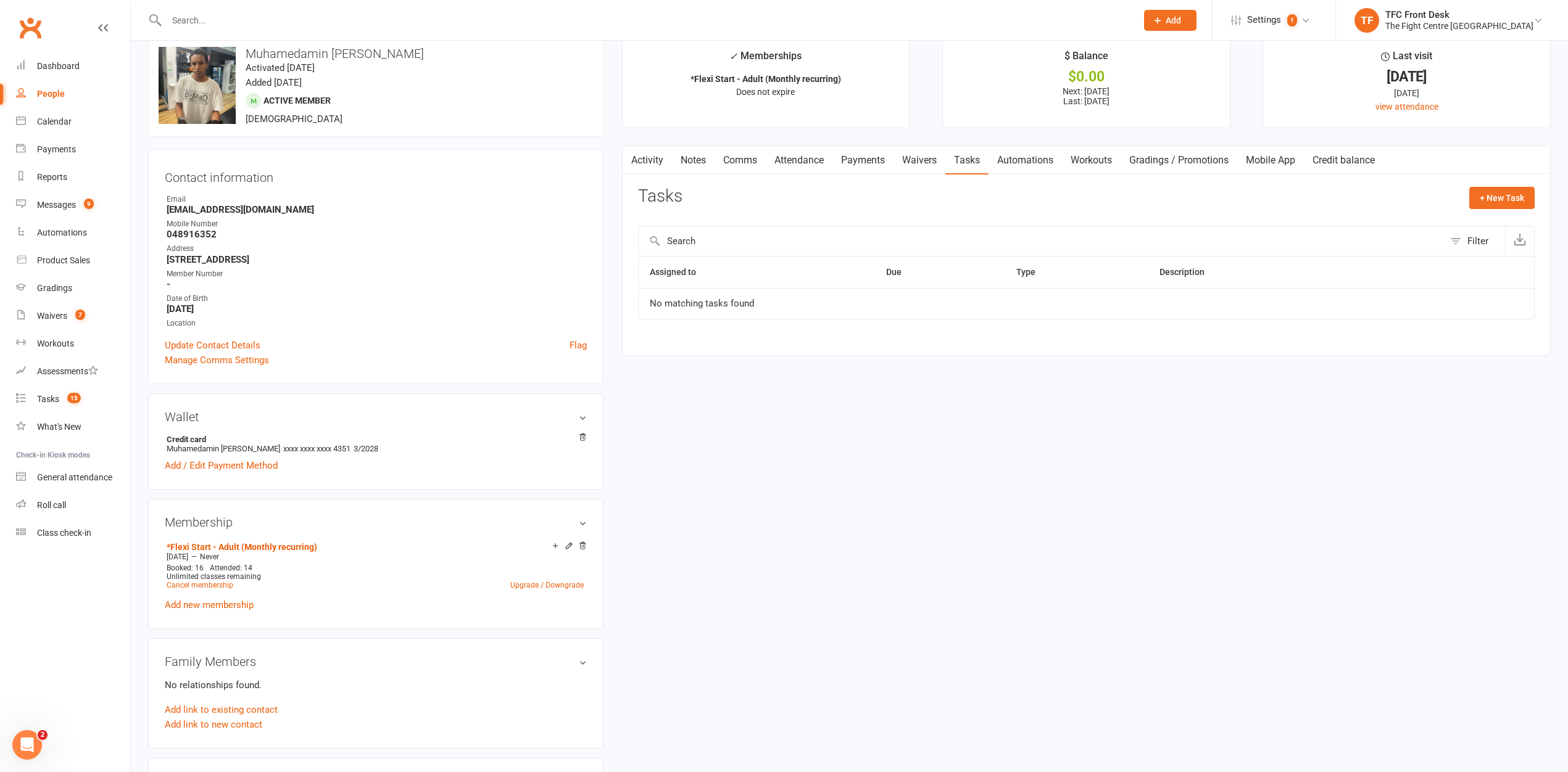
click at [1529, 210] on div "+ New Task" at bounding box center [1502, 202] width 66 height 29
click at [1517, 206] on button "+ New Task" at bounding box center [1502, 198] width 66 height 22
select select "49738"
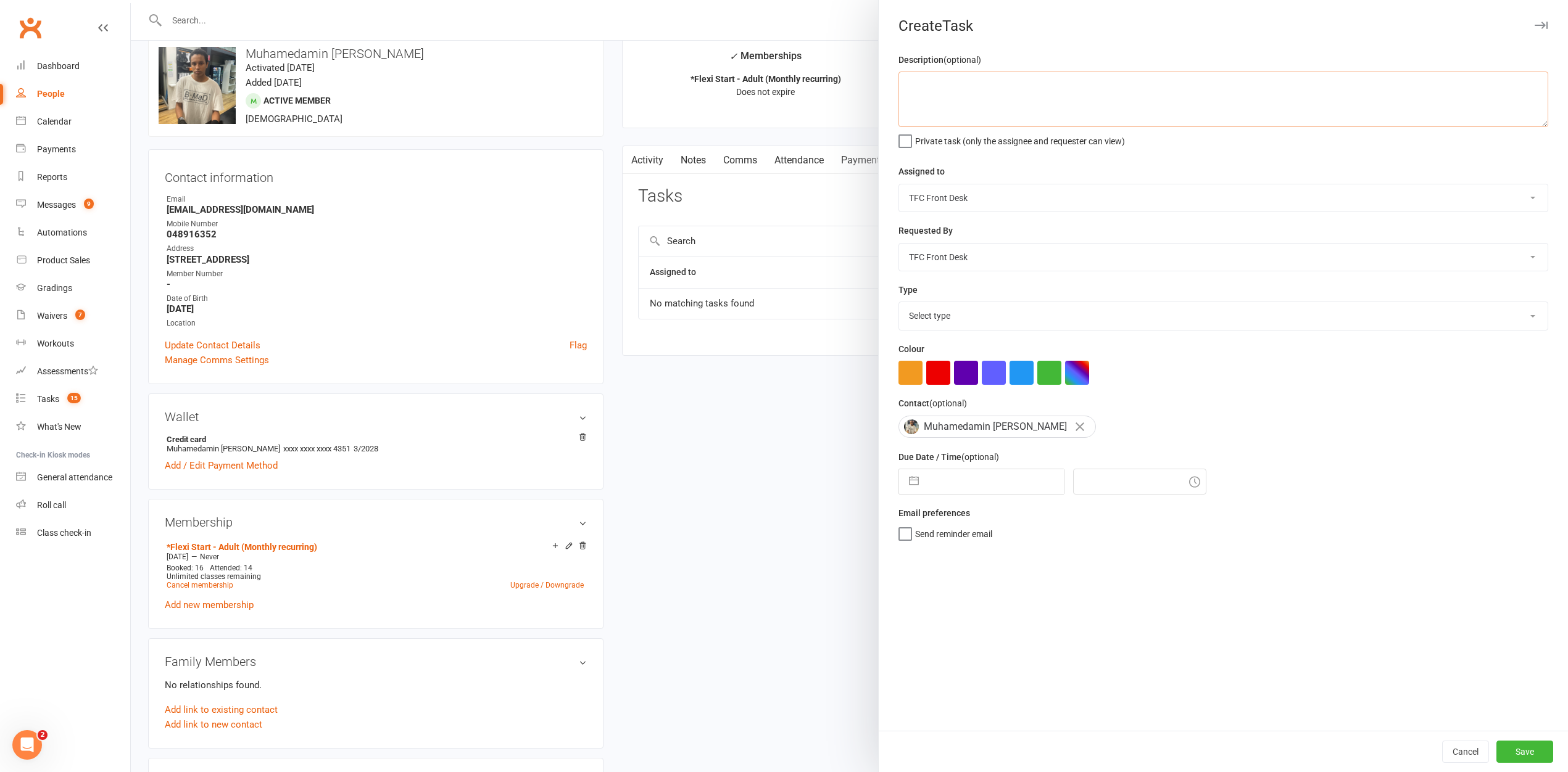
click at [965, 110] on textarea at bounding box center [1224, 99] width 650 height 56
paste textarea "Muhamedamin"
type textarea "[PERSON_NAME] failed fee paid but not marked off"
click at [953, 200] on select "[PERSON_NAME] [PERSON_NAME] [PERSON_NAME] Yours Truly [PERSON_NAME] [PERSON_NAM…" at bounding box center [1224, 198] width 648 height 27
select select "31675"
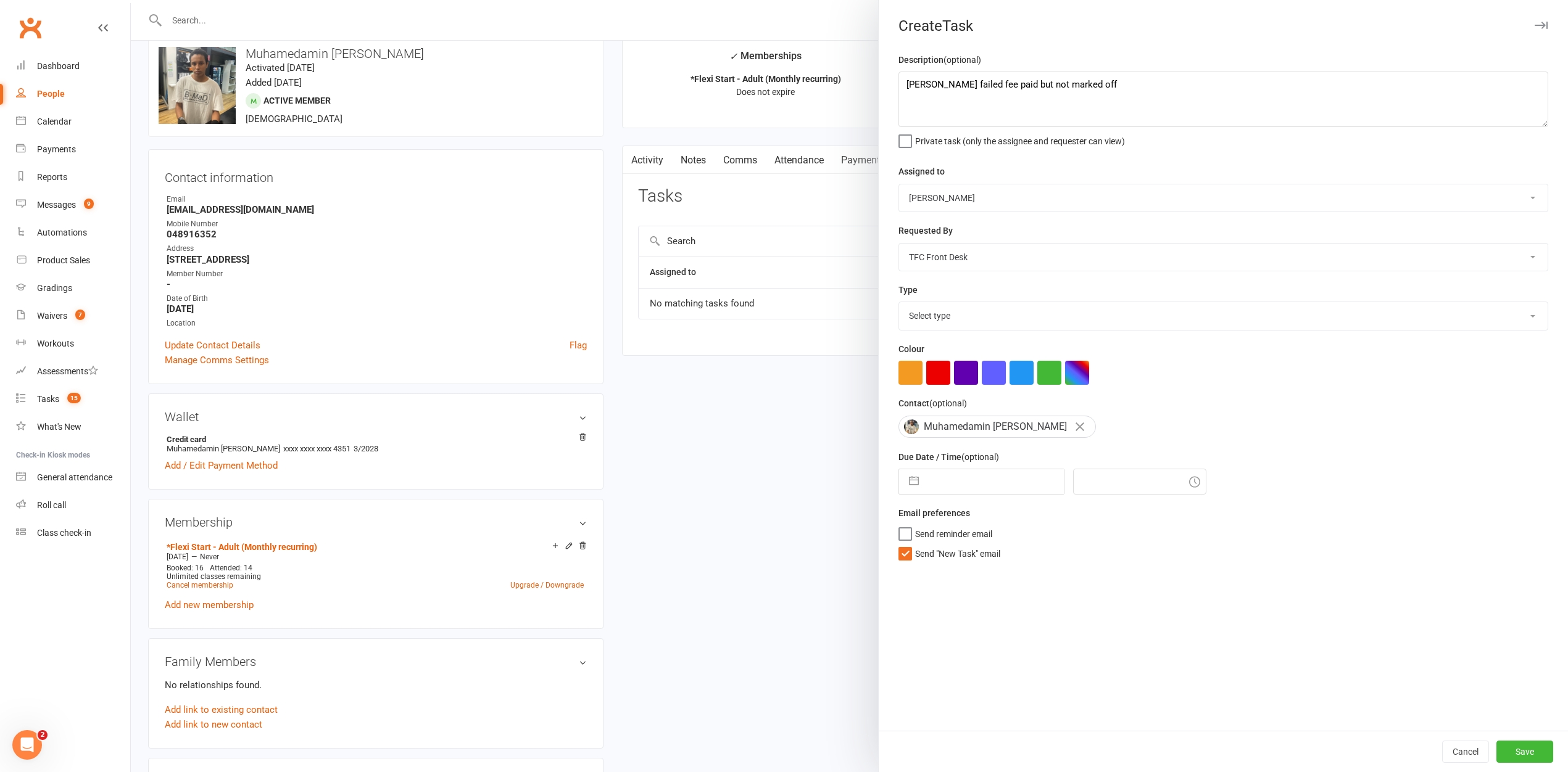
click at [942, 256] on select "[PERSON_NAME] [PERSON_NAME] [PERSON_NAME] Yours Truly [PERSON_NAME] [PERSON_NAM…" at bounding box center [1224, 257] width 648 height 27
select select "47280"
click at [932, 318] on select "Select type E-mail Meeting Membership Payments Phone call Retention Send to deb…" at bounding box center [1224, 315] width 648 height 27
select select "19296"
click at [904, 377] on button "button" at bounding box center [911, 373] width 24 height 24
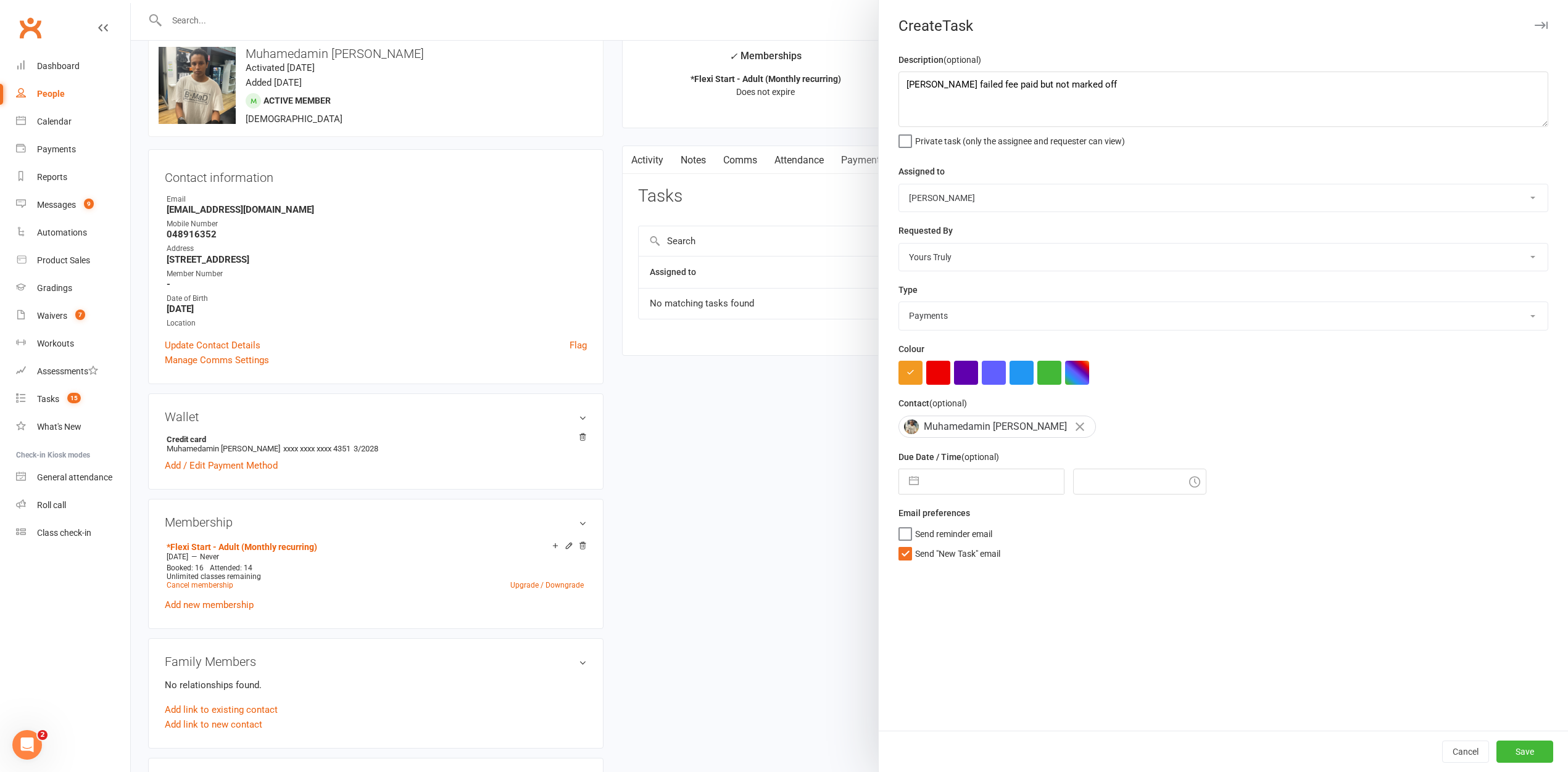
click at [944, 481] on input "text" at bounding box center [995, 481] width 139 height 25
select select "8"
select select "2025"
select select "9"
select select "2025"
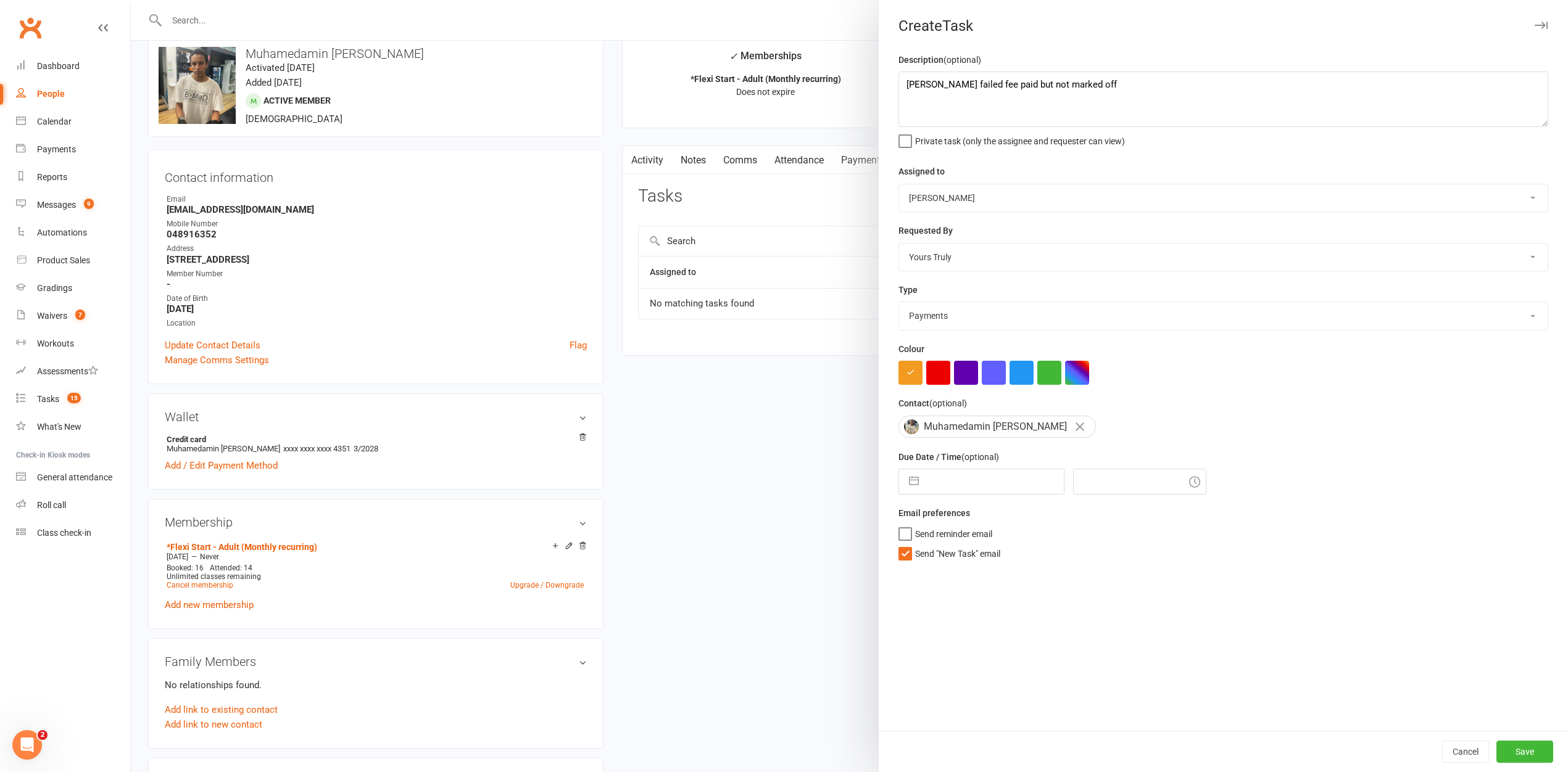
select select "10"
select select "2025"
click at [937, 618] on td "13" at bounding box center [949, 622] width 24 height 23
type input "[DATE]"
click at [1100, 492] on input "7:30am" at bounding box center [1140, 481] width 133 height 26
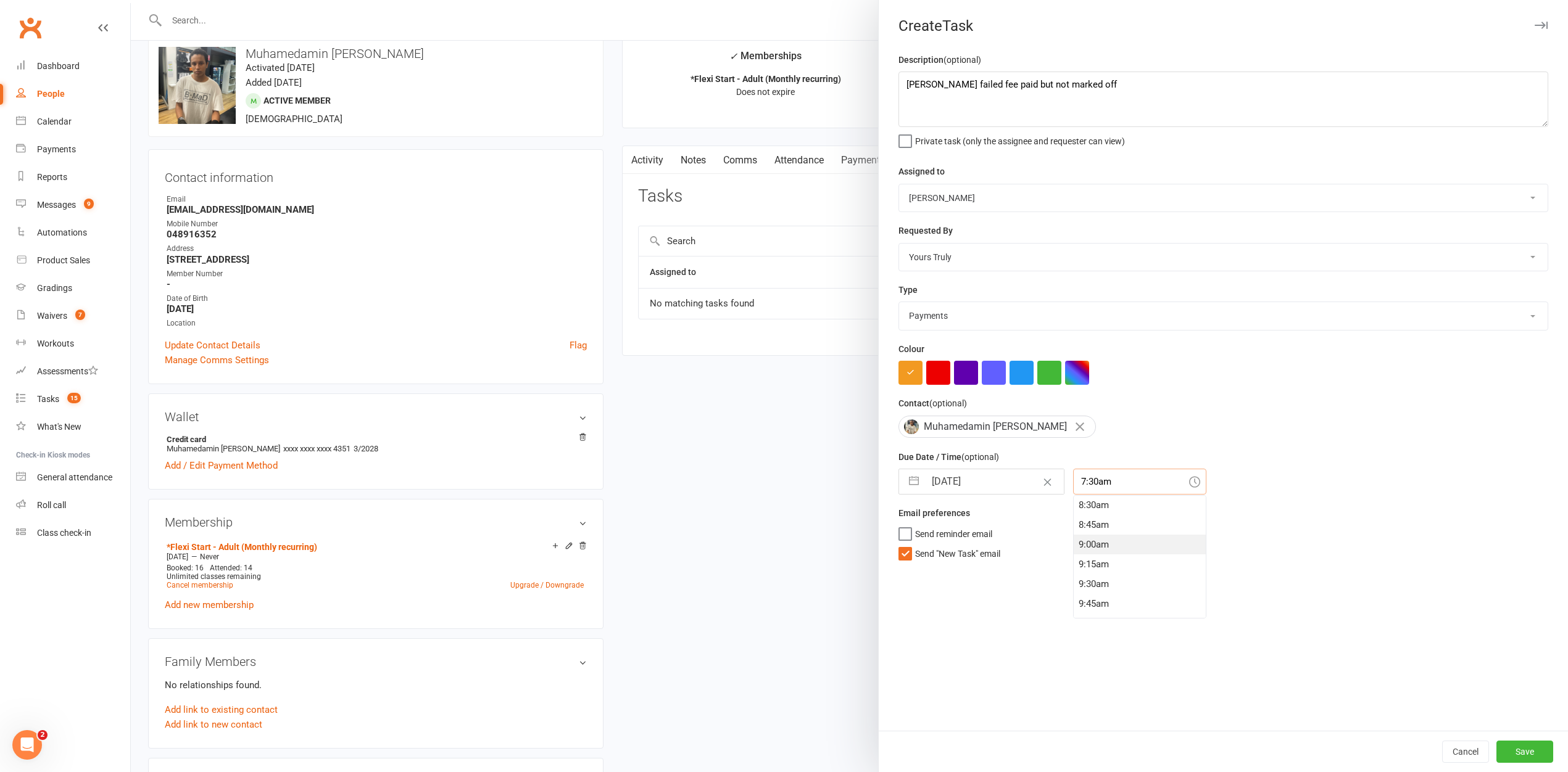
scroll to position [671, 0]
click at [1086, 540] on div "9:00am" at bounding box center [1140, 545] width 132 height 20
type input "9:00am"
click at [1091, 483] on input "9:00am" at bounding box center [1140, 481] width 133 height 26
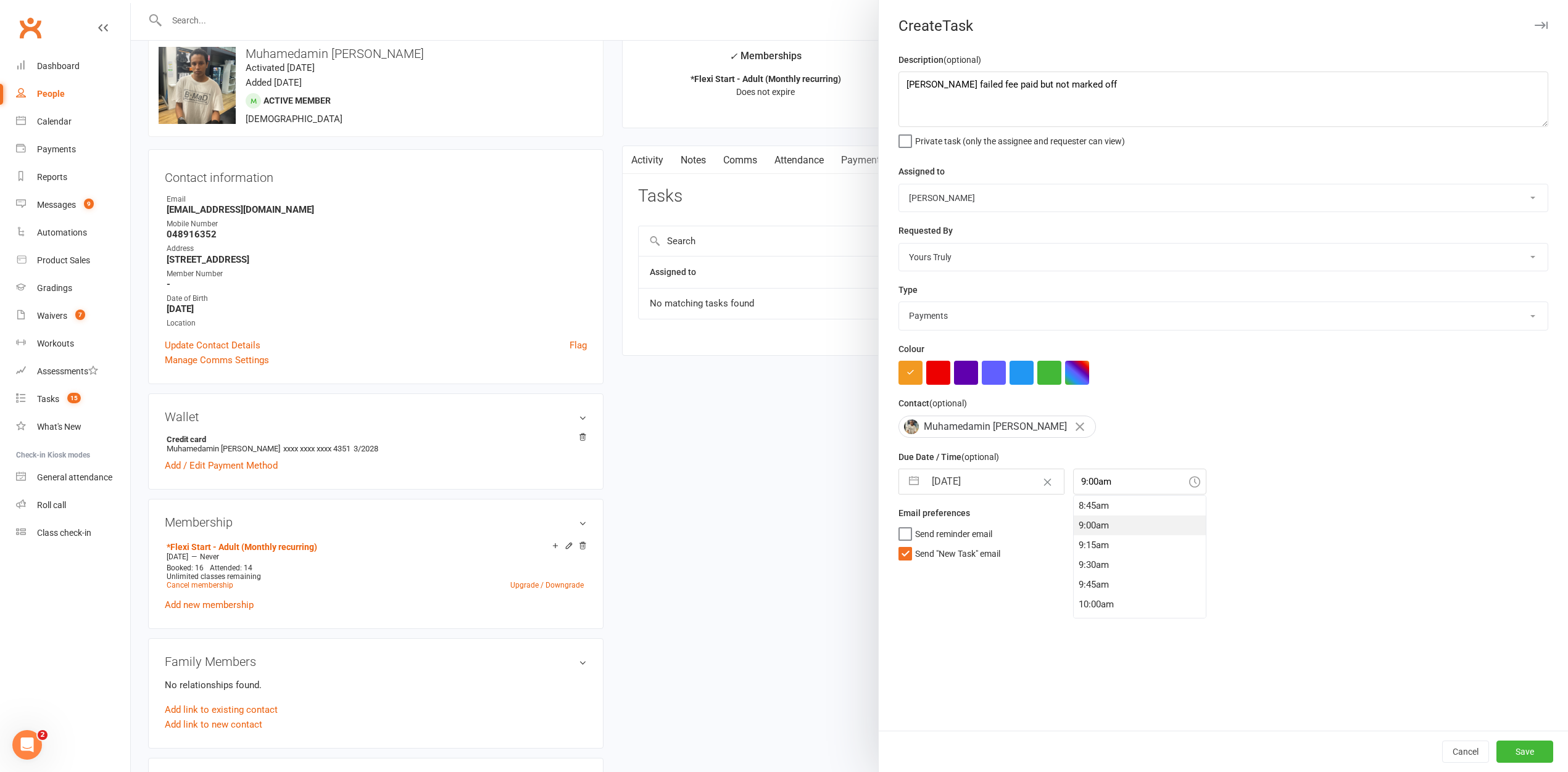
click at [975, 633] on div "Description (optional) [PERSON_NAME] failed fee paid but not marked off Private…" at bounding box center [1223, 392] width 690 height 679
click at [1498, 744] on button "Save" at bounding box center [1525, 752] width 57 height 22
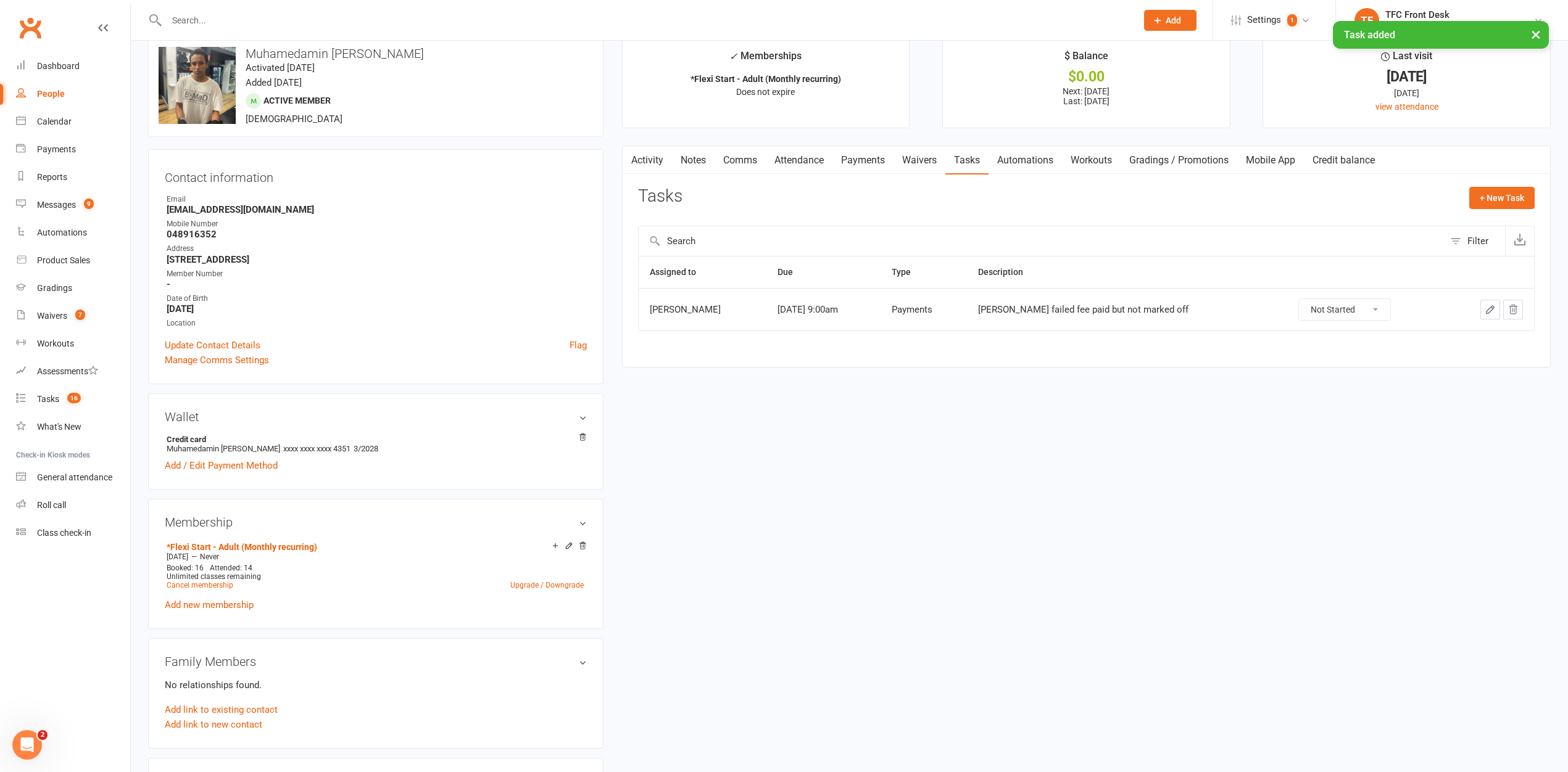
click at [849, 158] on link "Payments" at bounding box center [863, 160] width 61 height 28
